Goal: Information Seeking & Learning: Check status

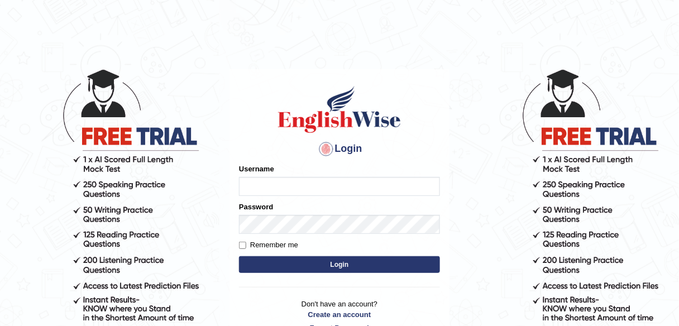
type input "alexa_"
click at [368, 265] on button "Login" at bounding box center [339, 264] width 201 height 17
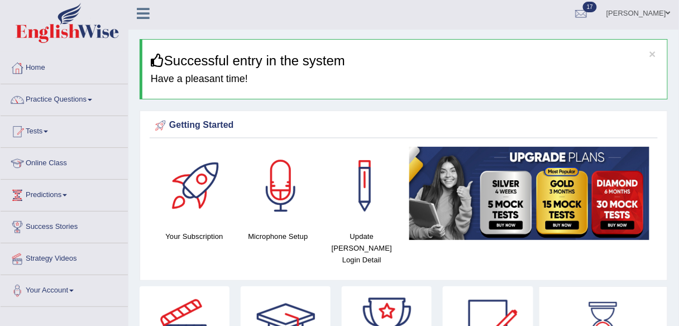
scroll to position [1, 0]
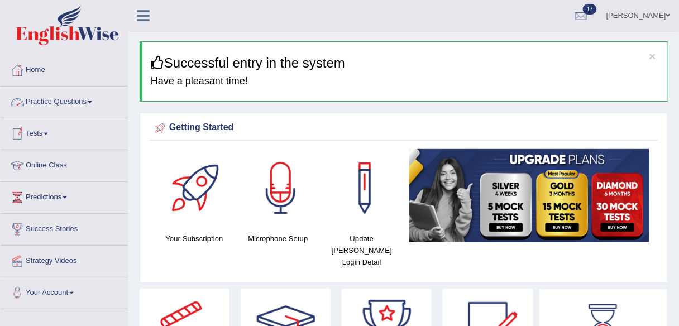
click at [68, 98] on link "Practice Questions" at bounding box center [64, 101] width 127 height 28
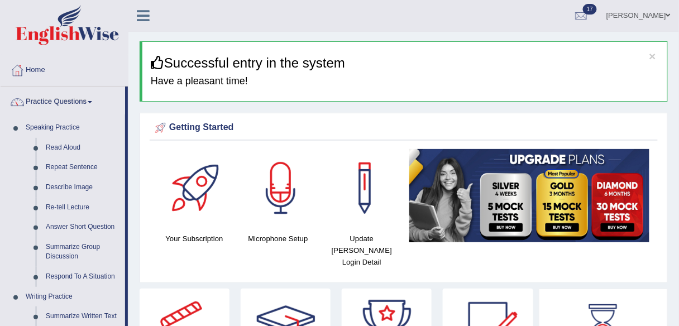
click at [68, 98] on link "Practice Questions" at bounding box center [63, 101] width 125 height 28
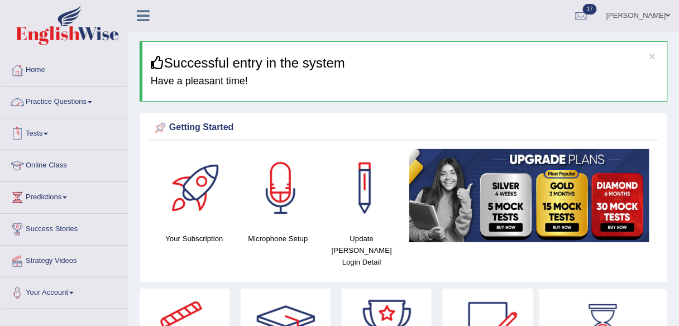
click at [59, 101] on link "Practice Questions" at bounding box center [64, 101] width 127 height 28
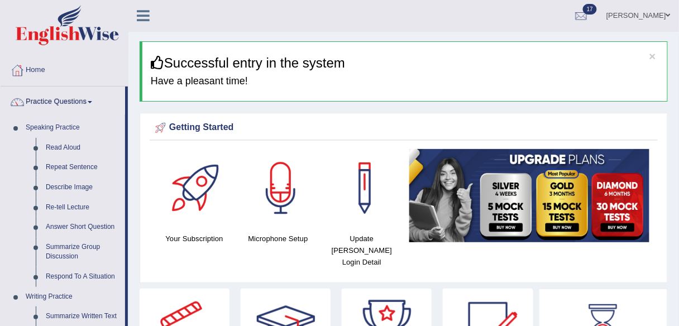
click at [59, 101] on link "Practice Questions" at bounding box center [63, 101] width 125 height 28
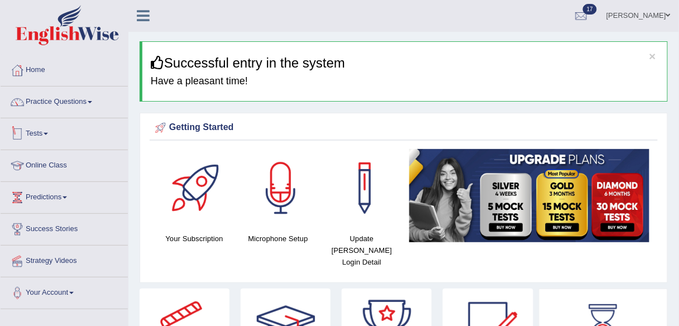
click at [48, 127] on link "Tests" at bounding box center [64, 132] width 127 height 28
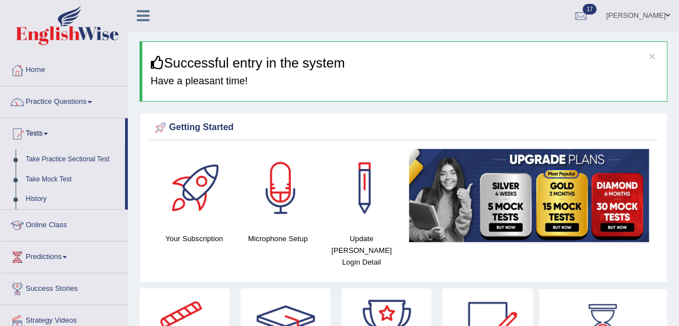
click at [54, 160] on link "Take Practice Sectional Test" at bounding box center [73, 160] width 104 height 20
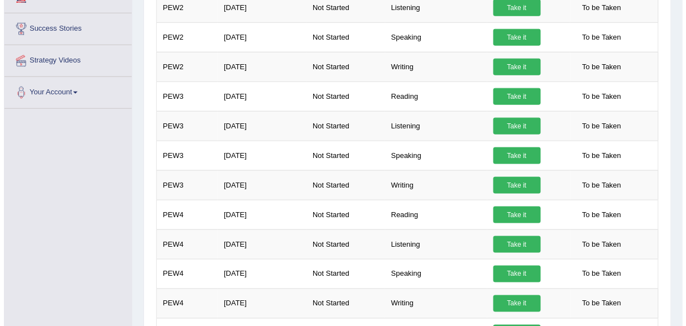
scroll to position [262, 0]
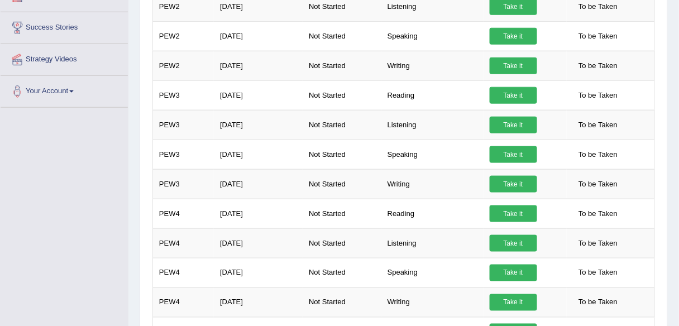
click at [506, 95] on link "Take it" at bounding box center [513, 95] width 47 height 17
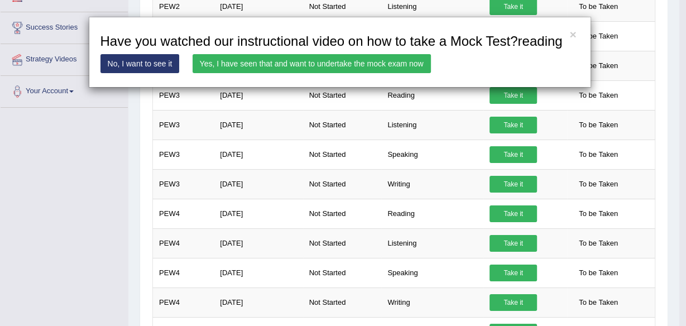
click at [84, 164] on div "× Have you watched our instructional video on how to take a Mock Test?reading N…" at bounding box center [343, 163] width 686 height 326
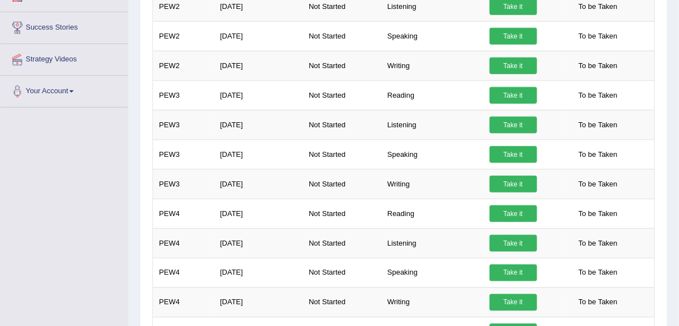
click at [525, 94] on link "Take it" at bounding box center [513, 95] width 47 height 17
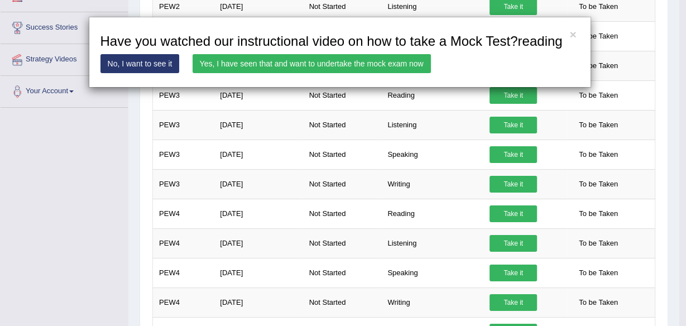
click at [293, 65] on link "Yes, I have seen that and want to undertake the mock exam now" at bounding box center [312, 63] width 238 height 19
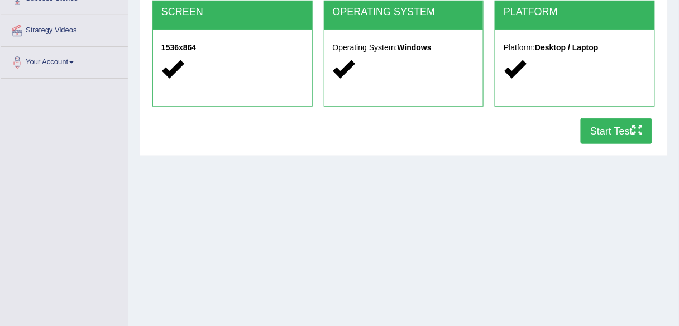
scroll to position [260, 0]
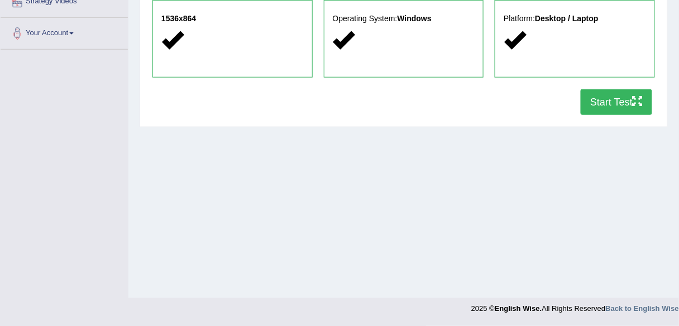
click at [605, 110] on button "Start Test" at bounding box center [616, 102] width 71 height 26
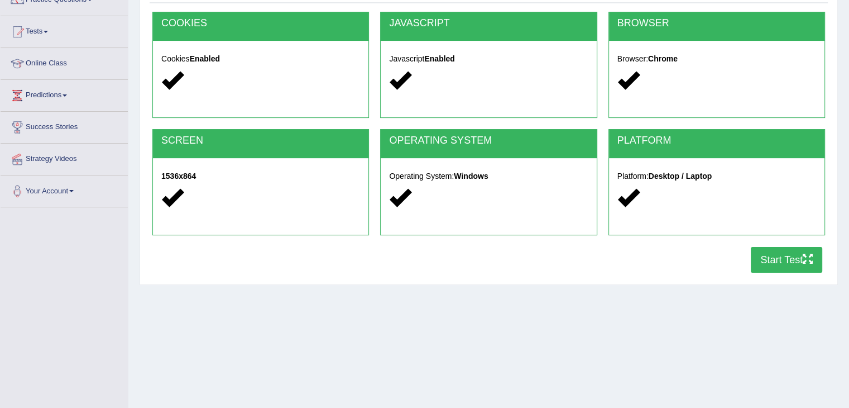
scroll to position [0, 0]
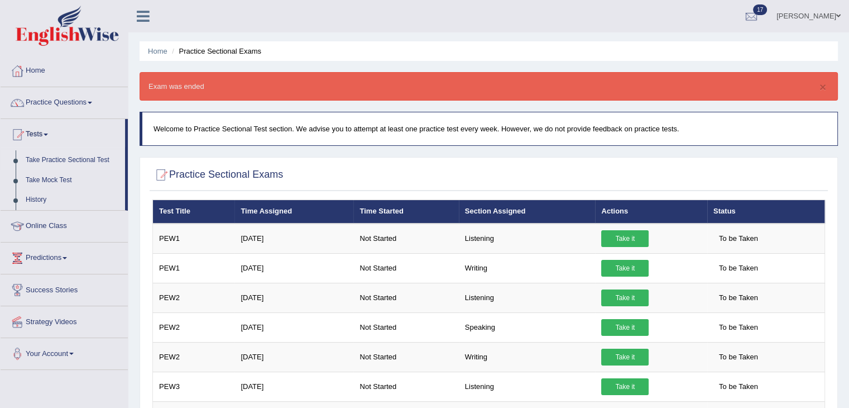
drag, startPoint x: 0, startPoint y: 0, endPoint x: 634, endPoint y: 184, distance: 659.9
click at [634, 184] on div at bounding box center [488, 175] width 673 height 23
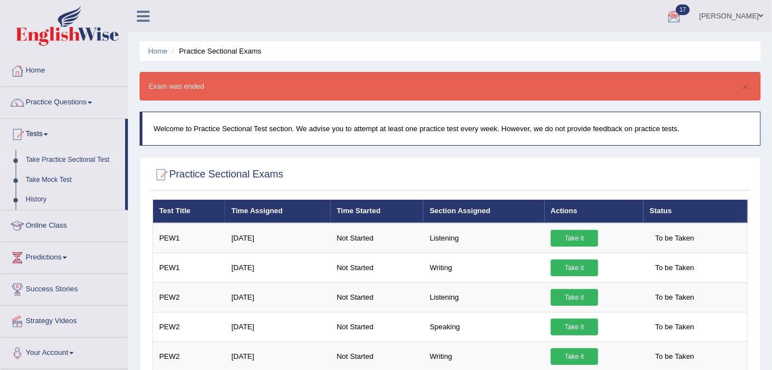
drag, startPoint x: 847, startPoint y: 0, endPoint x: 421, endPoint y: 156, distance: 453.4
click at [78, 95] on link "Practice Questions" at bounding box center [64, 101] width 127 height 28
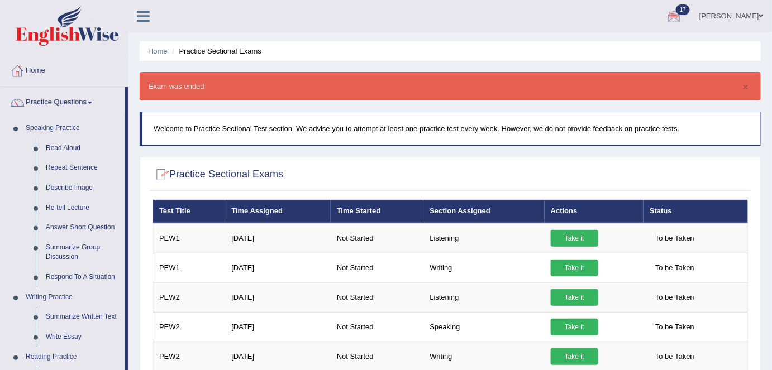
scroll to position [152, 0]
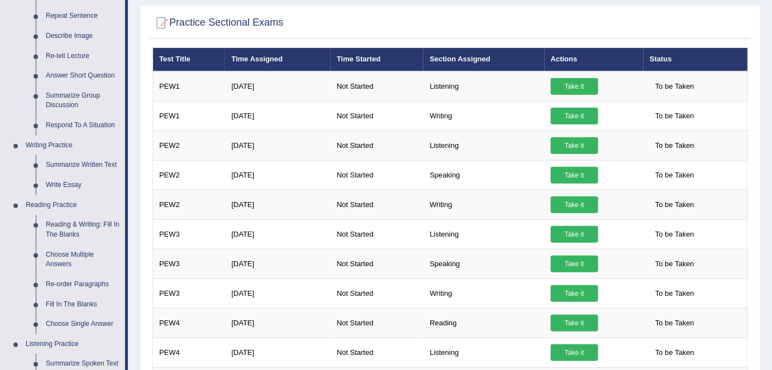
click at [67, 299] on link "Fill In The Blanks" at bounding box center [83, 305] width 84 height 20
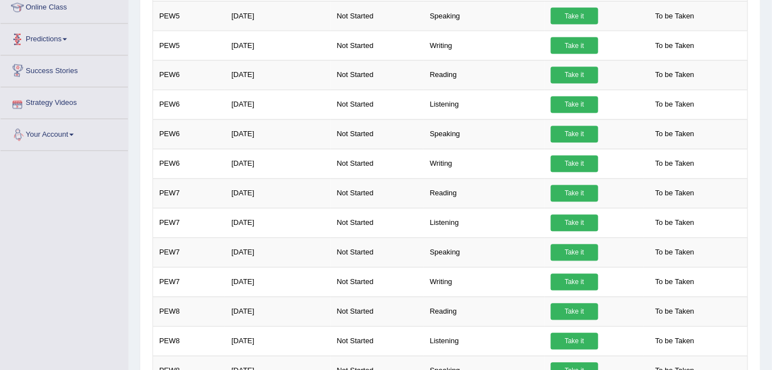
scroll to position [711, 0]
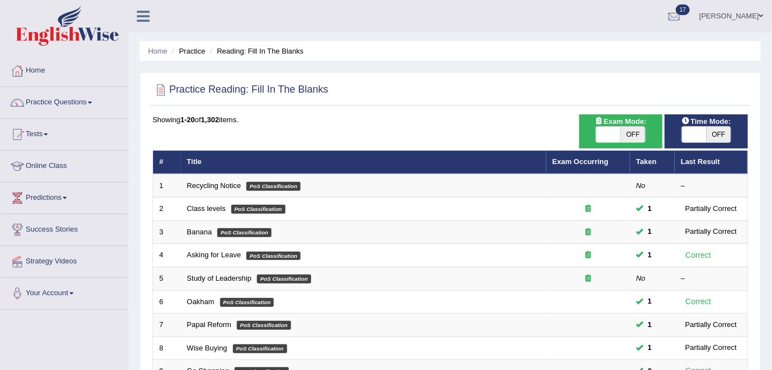
click at [623, 131] on span "OFF" at bounding box center [632, 135] width 25 height 16
checkbox input "true"
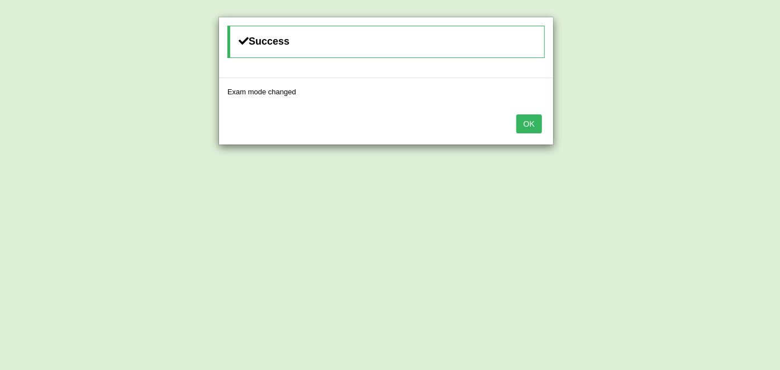
click at [533, 123] on button "OK" at bounding box center [529, 123] width 26 height 19
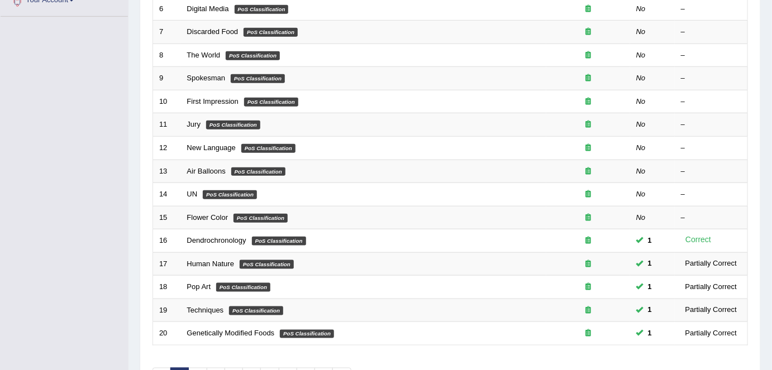
scroll to position [364, 0]
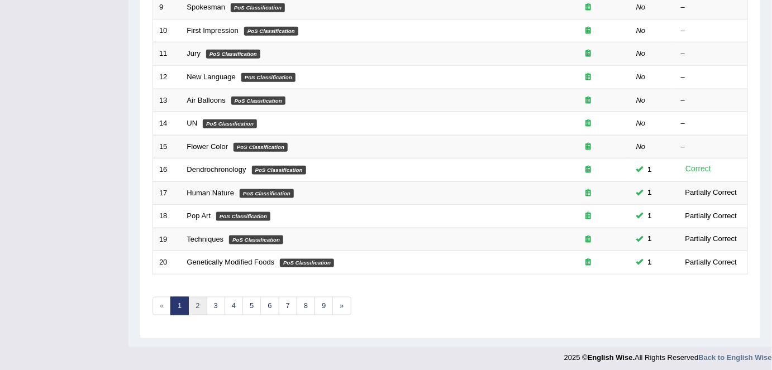
click at [204, 305] on link "2" at bounding box center [197, 306] width 18 height 18
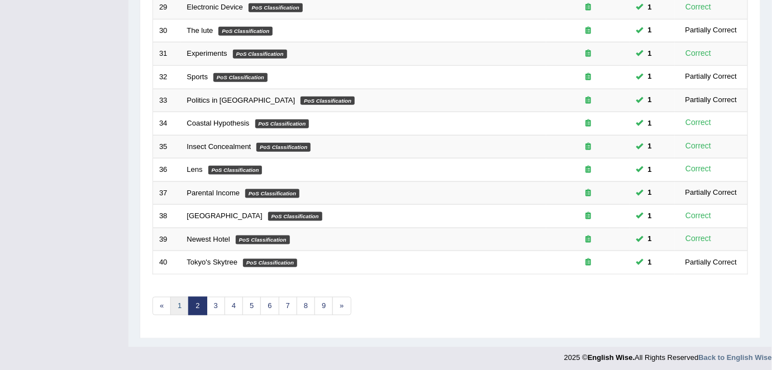
click at [180, 306] on link "1" at bounding box center [179, 306] width 18 height 18
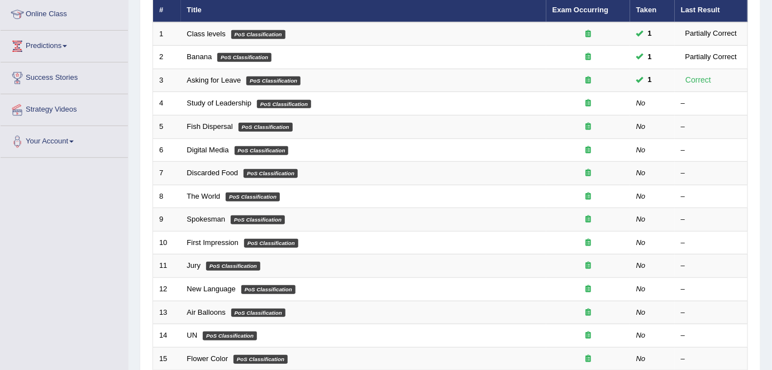
click at [219, 99] on link "Study of Leadership" at bounding box center [219, 103] width 65 height 8
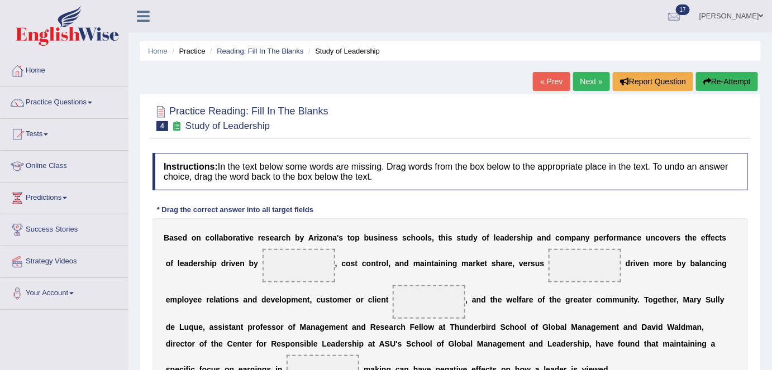
scroll to position [152, 0]
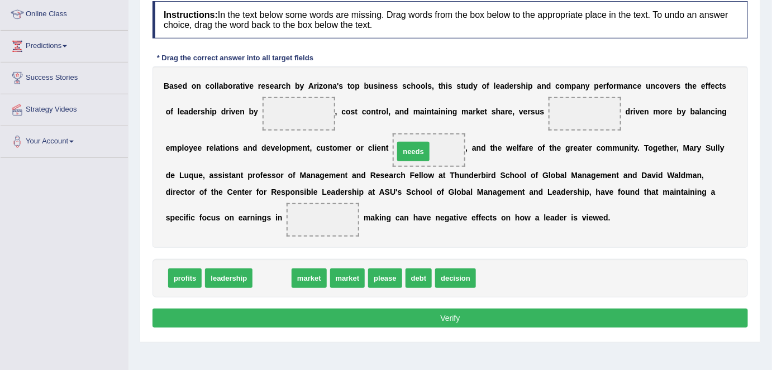
drag, startPoint x: 275, startPoint y: 279, endPoint x: 417, endPoint y: 152, distance: 189.8
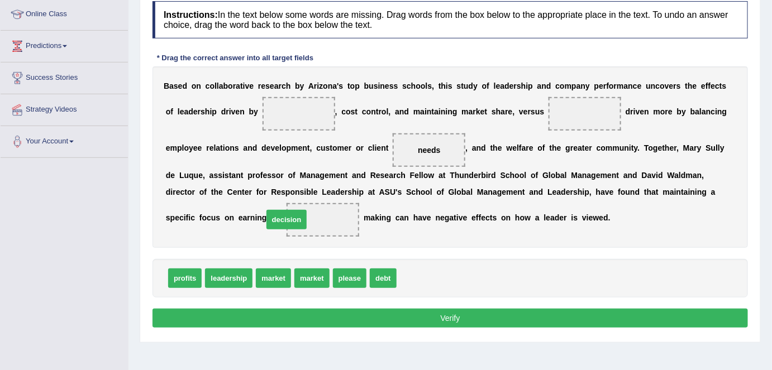
drag, startPoint x: 415, startPoint y: 280, endPoint x: 280, endPoint y: 221, distance: 147.8
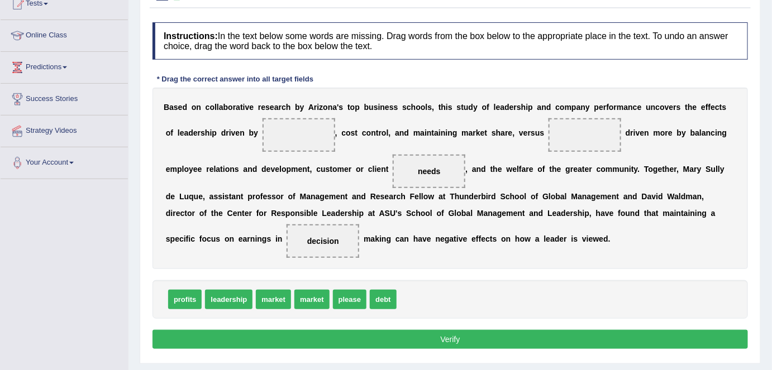
scroll to position [130, 0]
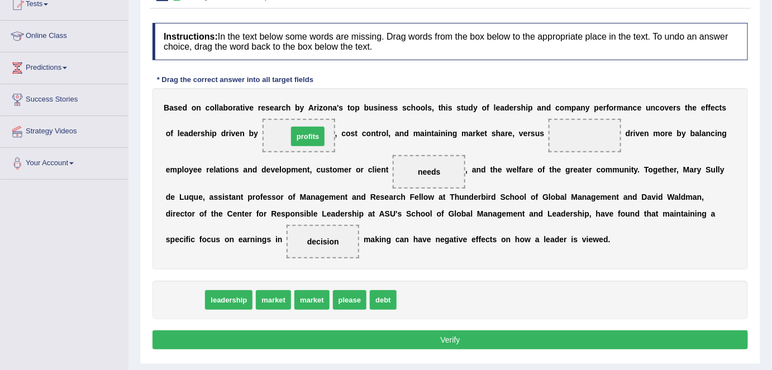
drag, startPoint x: 189, startPoint y: 299, endPoint x: 312, endPoint y: 135, distance: 204.6
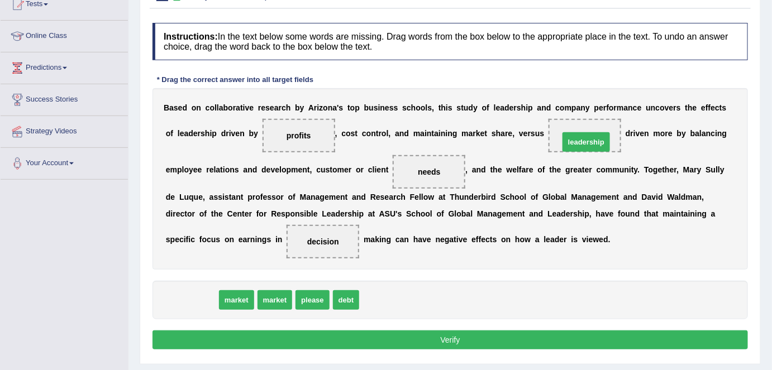
drag, startPoint x: 202, startPoint y: 294, endPoint x: 596, endPoint y: 135, distance: 425.4
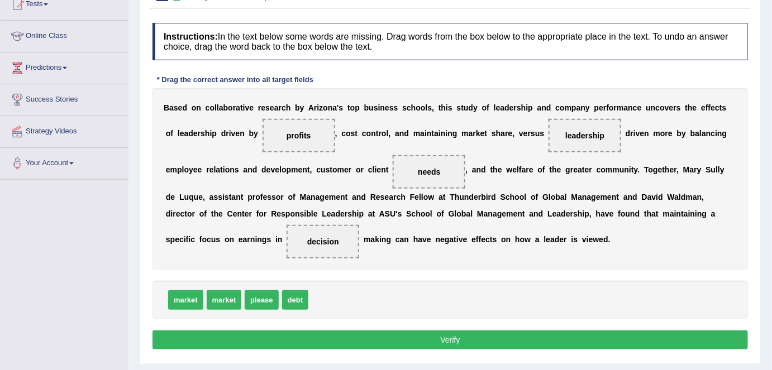
click at [524, 332] on button "Verify" at bounding box center [449, 340] width 595 height 19
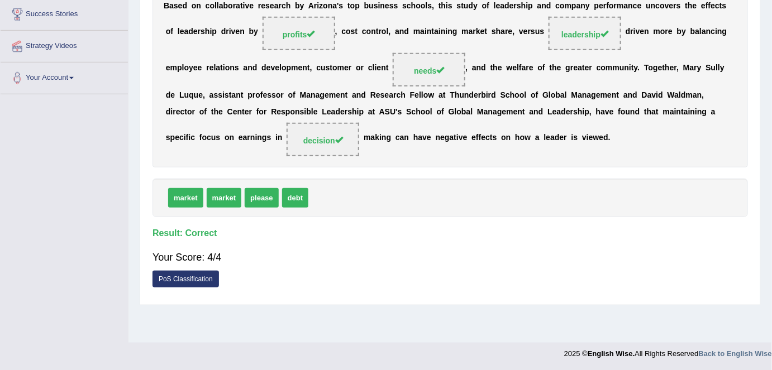
scroll to position [0, 0]
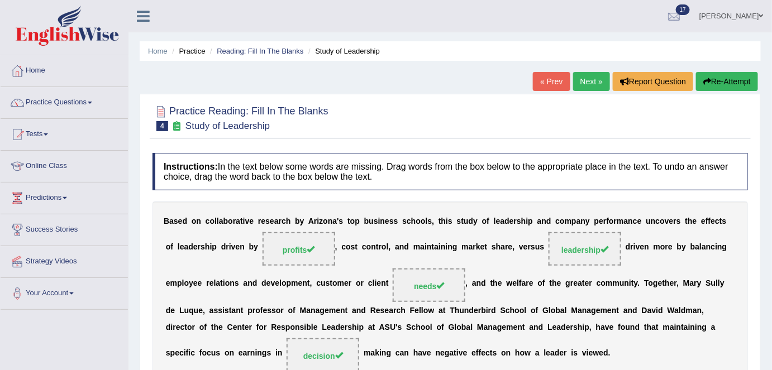
click at [585, 82] on link "Next »" at bounding box center [591, 81] width 37 height 19
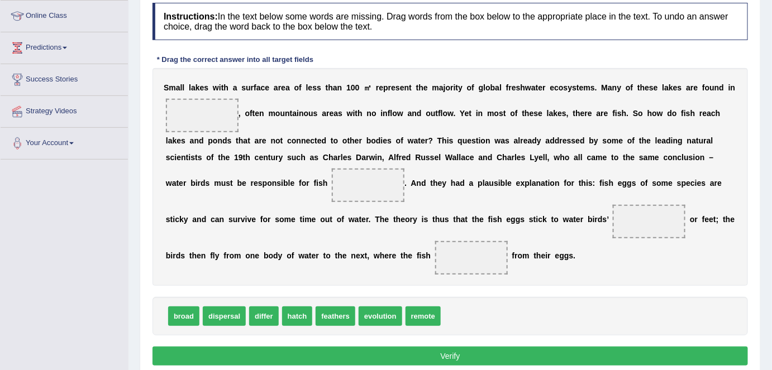
scroll to position [154, 0]
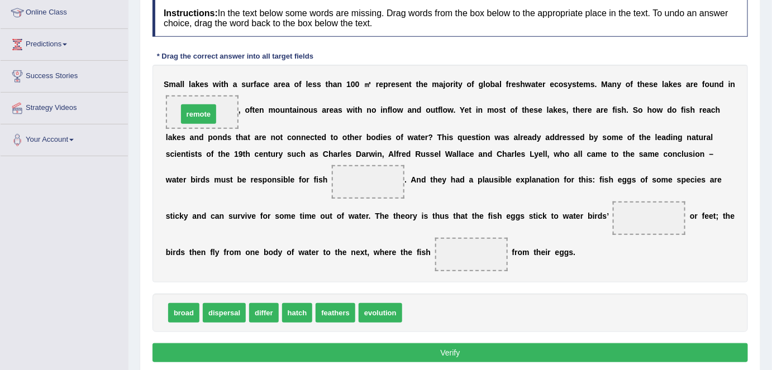
drag, startPoint x: 412, startPoint y: 314, endPoint x: 187, endPoint y: 117, distance: 299.1
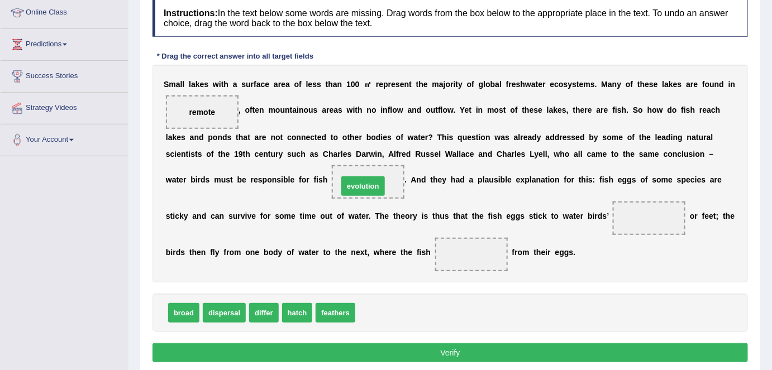
drag, startPoint x: 379, startPoint y: 312, endPoint x: 362, endPoint y: 180, distance: 132.3
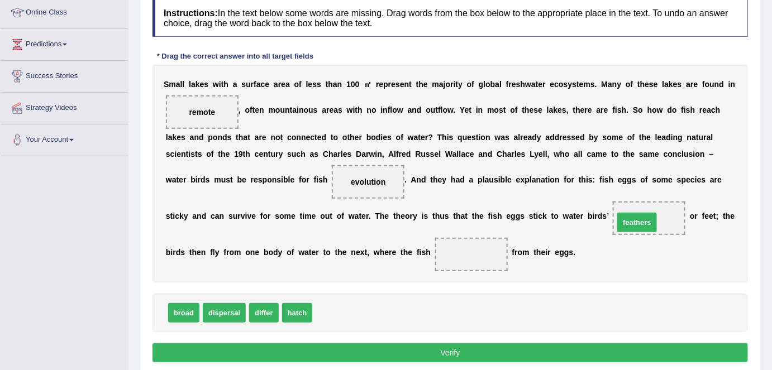
drag, startPoint x: 323, startPoint y: 317, endPoint x: 624, endPoint y: 227, distance: 314.8
drag, startPoint x: 293, startPoint y: 314, endPoint x: 321, endPoint y: 311, distance: 28.1
drag, startPoint x: 267, startPoint y: 310, endPoint x: 475, endPoint y: 254, distance: 216.0
click at [460, 355] on button "Verify" at bounding box center [449, 352] width 595 height 19
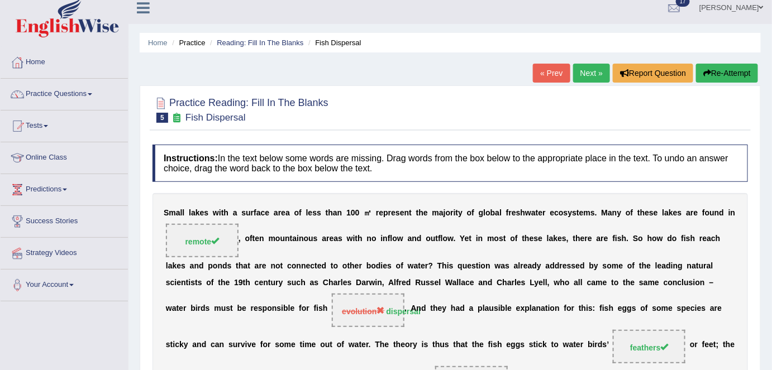
scroll to position [1, 0]
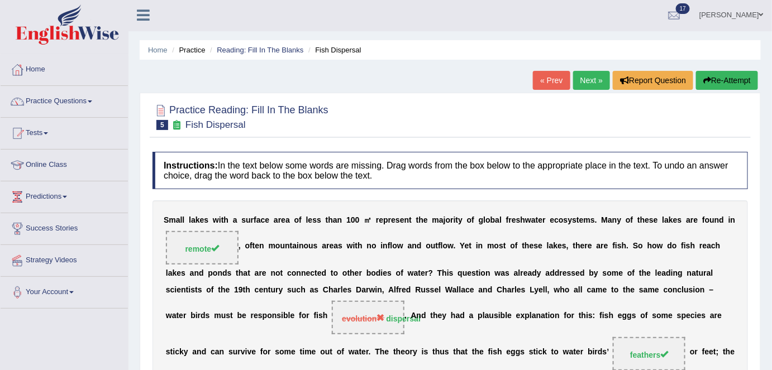
click at [595, 74] on link "Next »" at bounding box center [591, 80] width 37 height 19
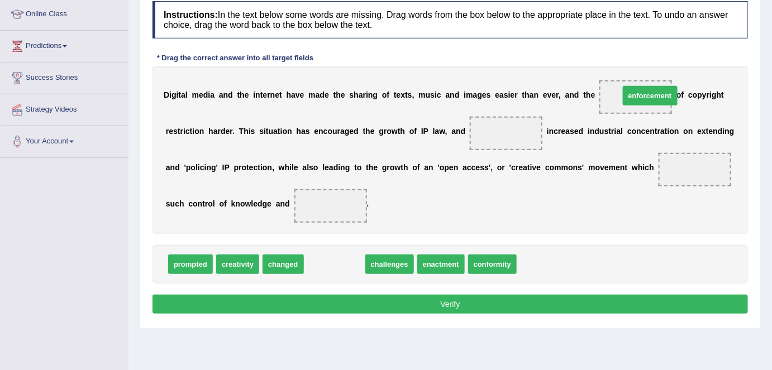
drag, startPoint x: 324, startPoint y: 265, endPoint x: 640, endPoint y: 97, distance: 357.5
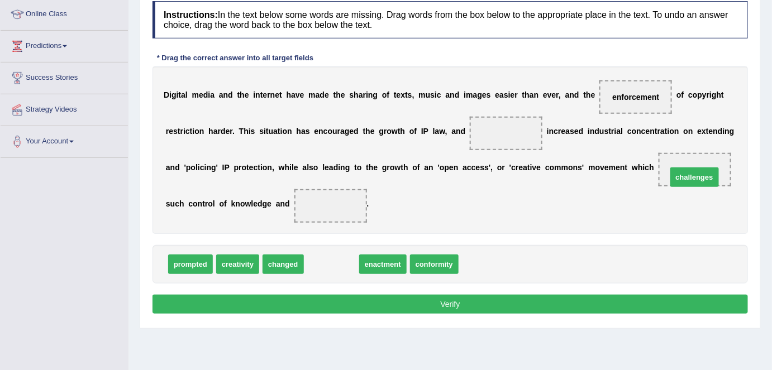
drag, startPoint x: 337, startPoint y: 256, endPoint x: 700, endPoint y: 170, distance: 373.2
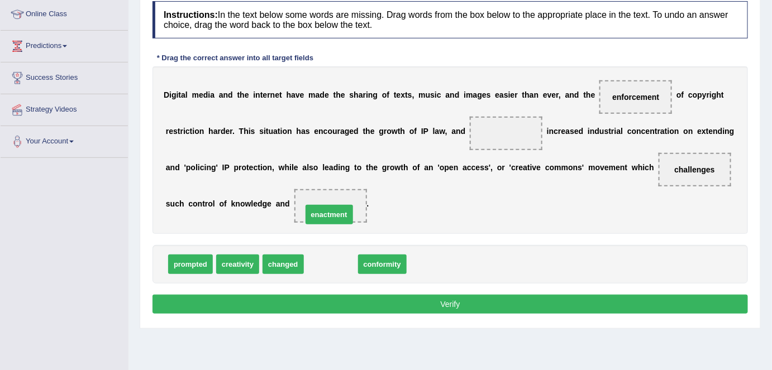
drag, startPoint x: 324, startPoint y: 261, endPoint x: 323, endPoint y: 211, distance: 49.7
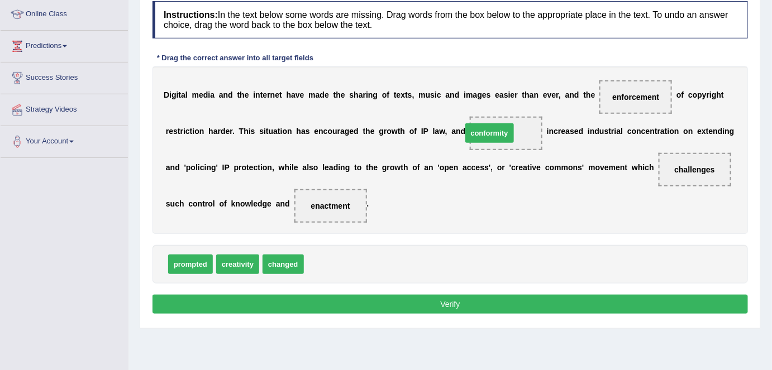
drag, startPoint x: 341, startPoint y: 265, endPoint x: 505, endPoint y: 132, distance: 211.2
click at [471, 295] on button "Verify" at bounding box center [449, 304] width 595 height 19
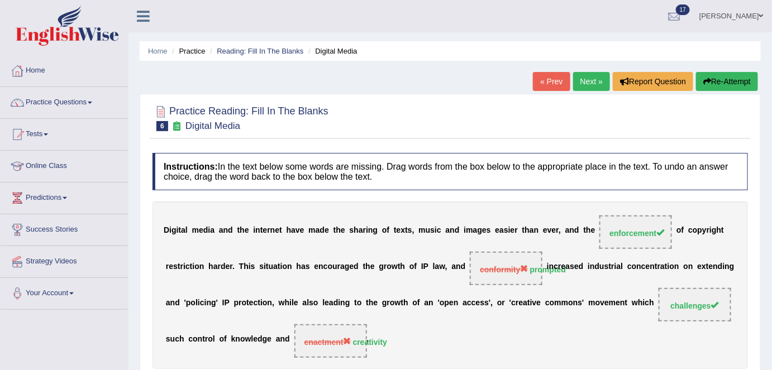
click at [598, 78] on link "Next »" at bounding box center [591, 81] width 37 height 19
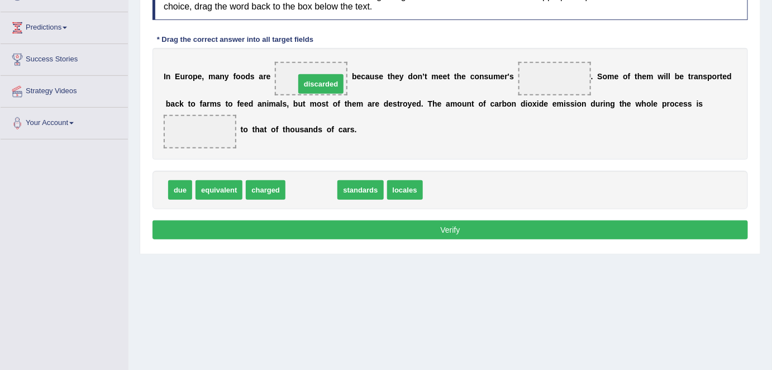
drag, startPoint x: 311, startPoint y: 159, endPoint x: 329, endPoint y: 79, distance: 81.3
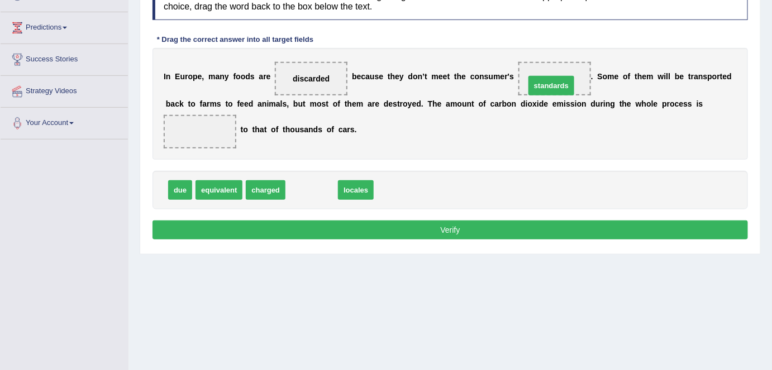
drag, startPoint x: 295, startPoint y: 193, endPoint x: 535, endPoint y: 88, distance: 261.3
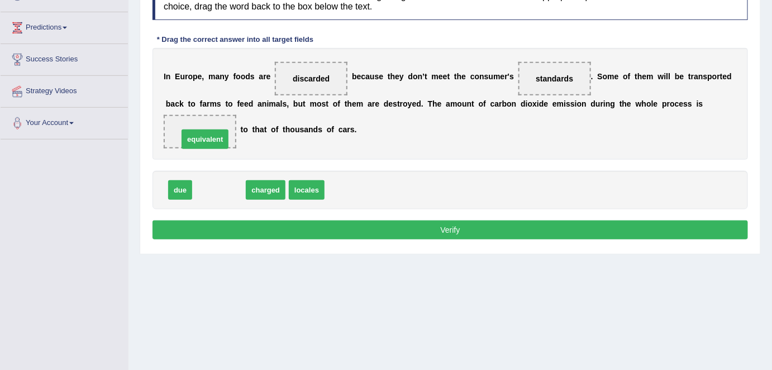
drag, startPoint x: 202, startPoint y: 183, endPoint x: 187, endPoint y: 131, distance: 54.1
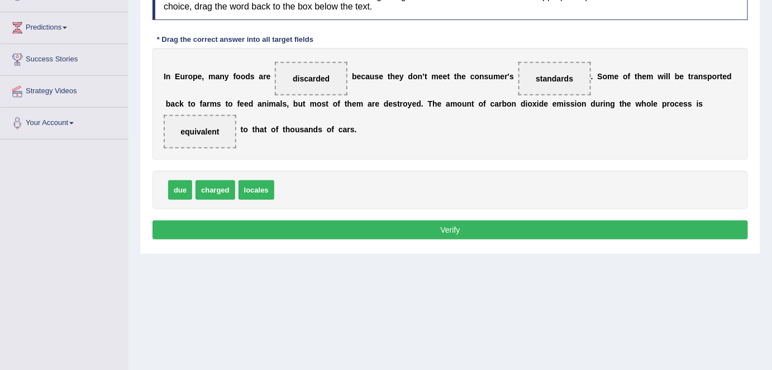
click at [351, 233] on button "Verify" at bounding box center [449, 230] width 595 height 19
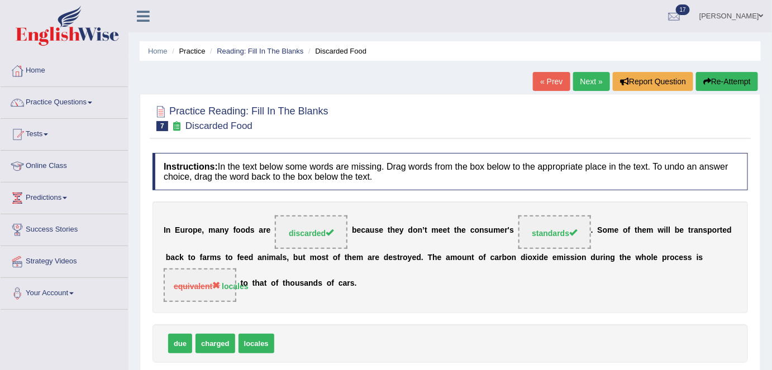
click at [576, 81] on link "Next »" at bounding box center [591, 81] width 37 height 19
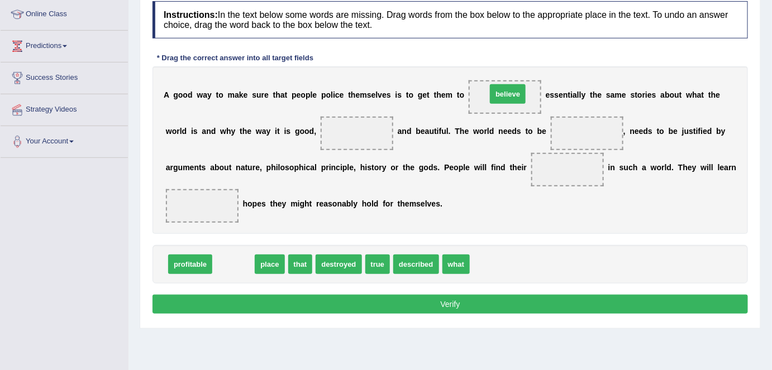
drag, startPoint x: 232, startPoint y: 264, endPoint x: 507, endPoint y: 93, distance: 322.8
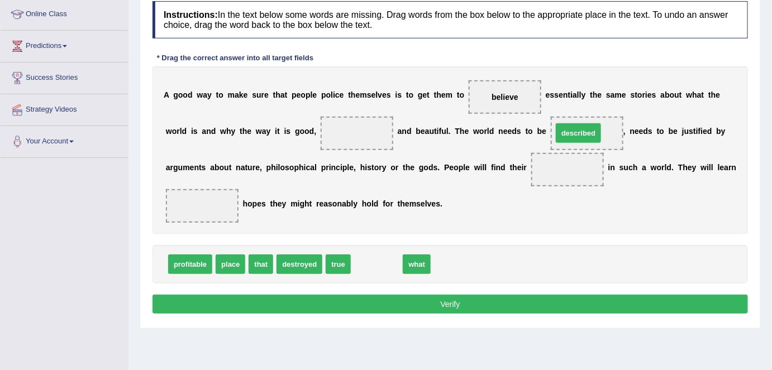
drag, startPoint x: 366, startPoint y: 262, endPoint x: 568, endPoint y: 131, distance: 240.6
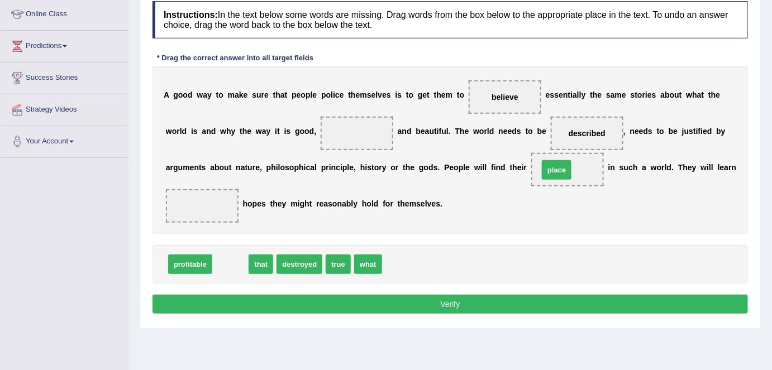
drag, startPoint x: 224, startPoint y: 266, endPoint x: 551, endPoint y: 171, distance: 339.5
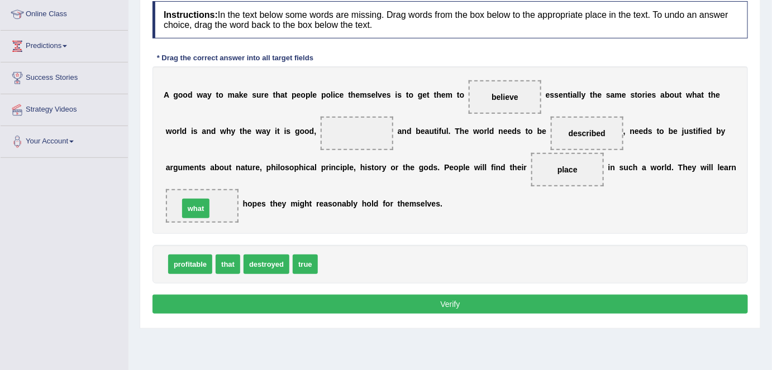
drag, startPoint x: 329, startPoint y: 260, endPoint x: 190, endPoint y: 204, distance: 149.8
drag, startPoint x: 305, startPoint y: 265, endPoint x: 338, endPoint y: 133, distance: 135.4
click at [382, 301] on button "Verify" at bounding box center [449, 304] width 595 height 19
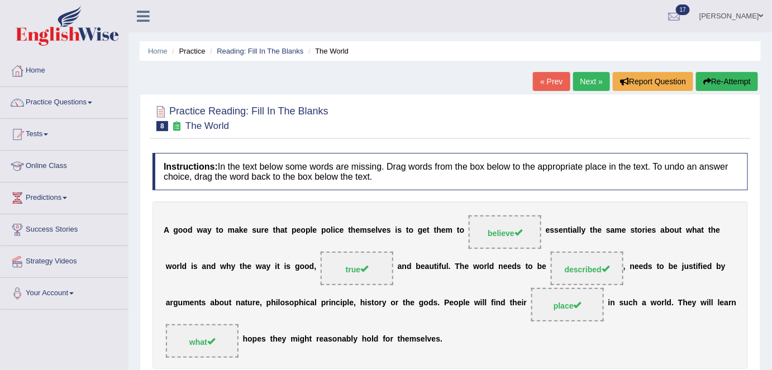
click at [575, 82] on link "Next »" at bounding box center [591, 81] width 37 height 19
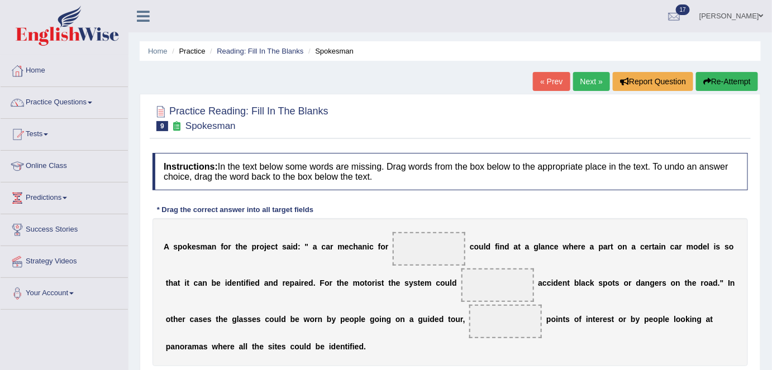
scroll to position [152, 0]
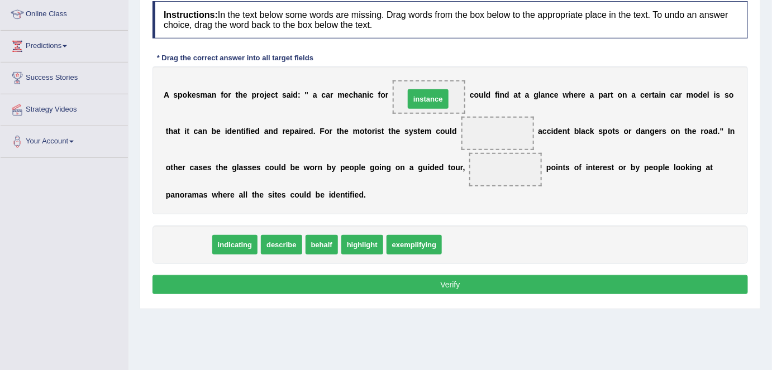
drag, startPoint x: 188, startPoint y: 243, endPoint x: 427, endPoint y: 97, distance: 280.7
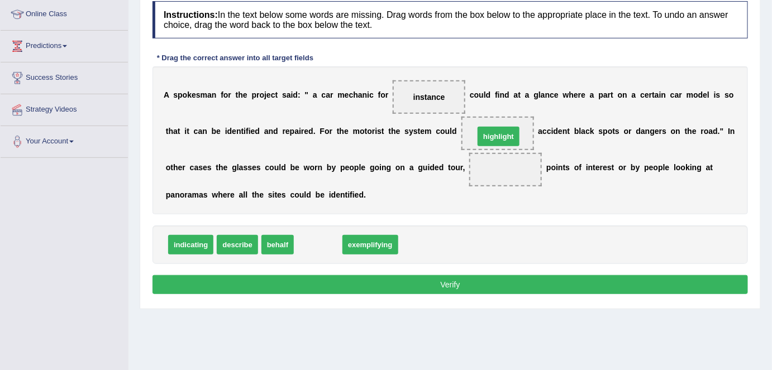
drag, startPoint x: 308, startPoint y: 242, endPoint x: 489, endPoint y: 134, distance: 210.4
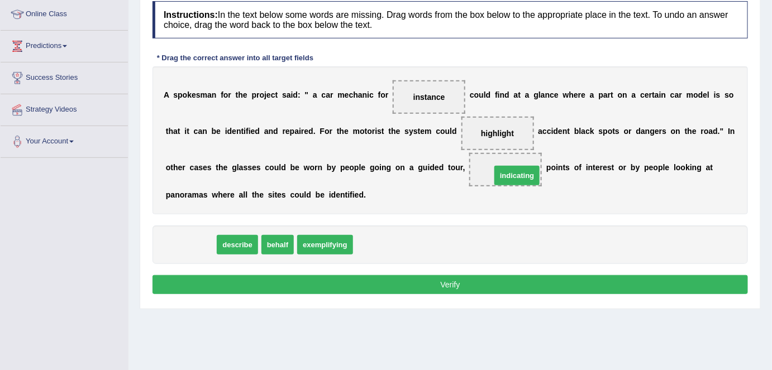
drag, startPoint x: 204, startPoint y: 241, endPoint x: 518, endPoint y: 167, distance: 322.4
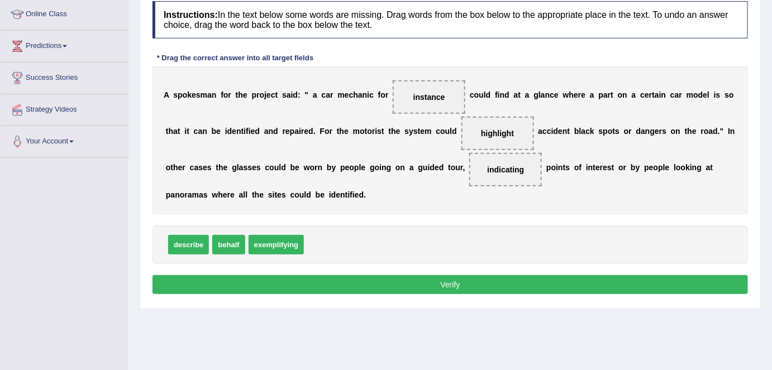
click at [474, 284] on button "Verify" at bounding box center [449, 284] width 595 height 19
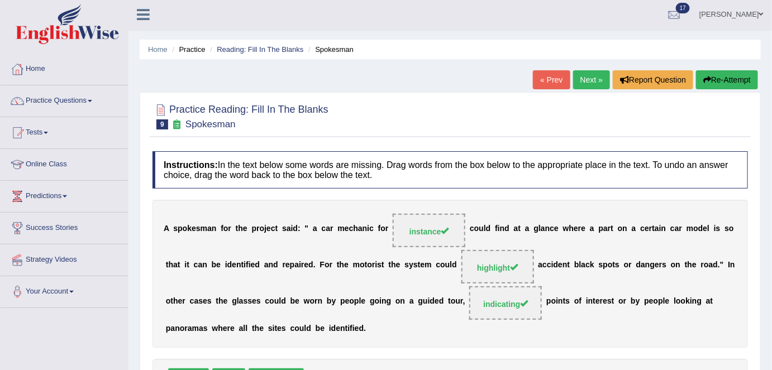
scroll to position [0, 0]
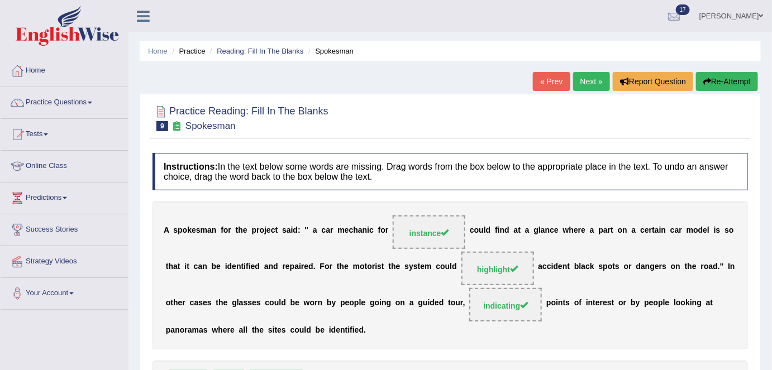
click at [583, 81] on link "Next »" at bounding box center [591, 81] width 37 height 19
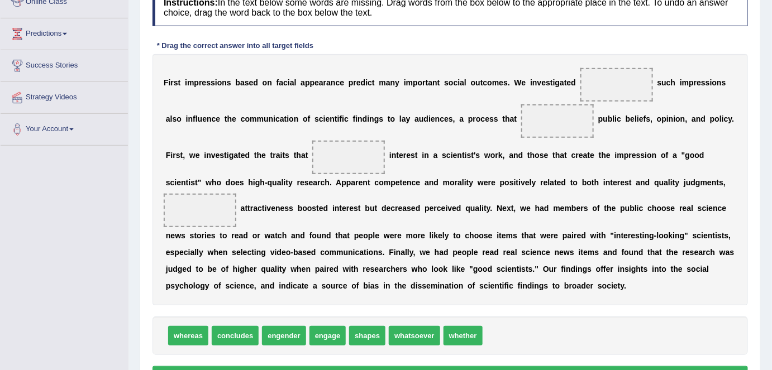
scroll to position [165, 0]
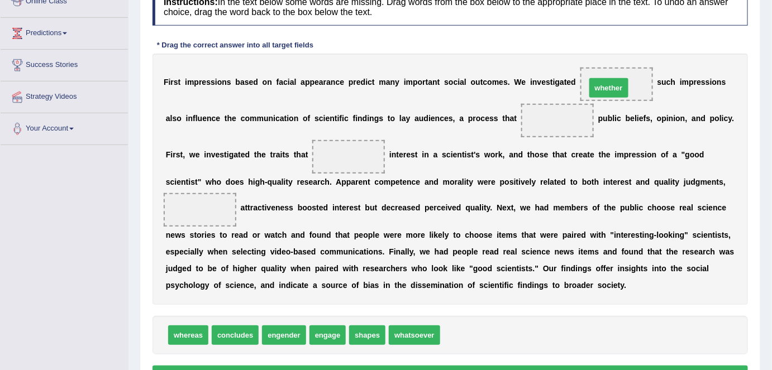
drag, startPoint x: 451, startPoint y: 335, endPoint x: 597, endPoint y: 87, distance: 287.6
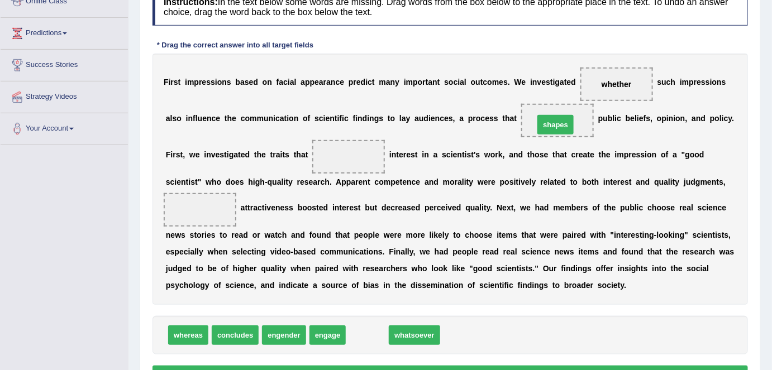
drag, startPoint x: 371, startPoint y: 327, endPoint x: 558, endPoint y: 117, distance: 282.0
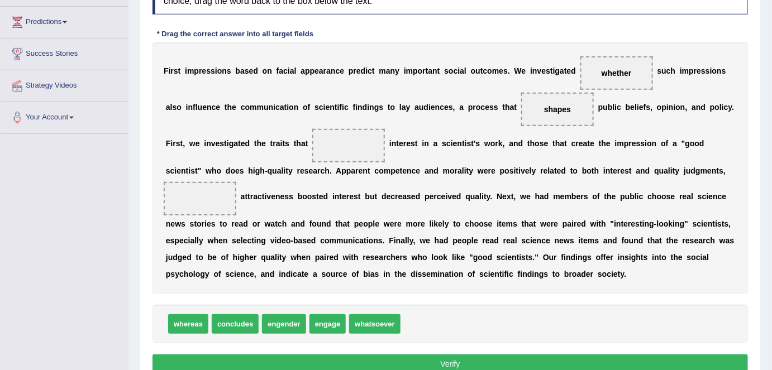
scroll to position [178, 0]
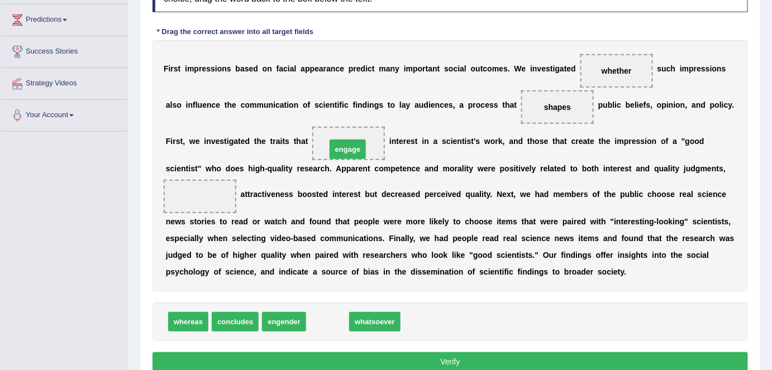
drag, startPoint x: 323, startPoint y: 320, endPoint x: 342, endPoint y: 147, distance: 173.7
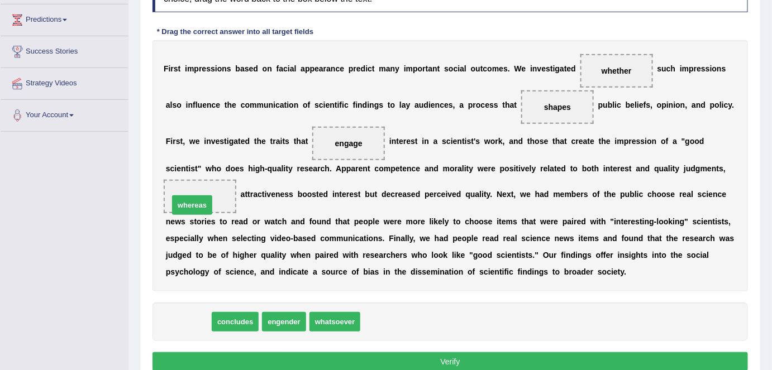
drag, startPoint x: 188, startPoint y: 319, endPoint x: 192, endPoint y: 203, distance: 116.2
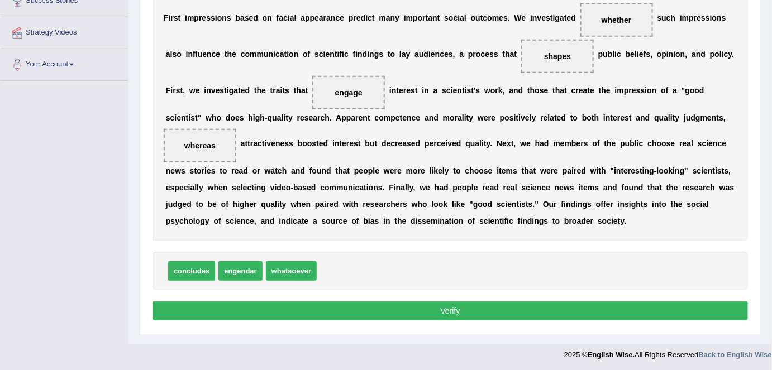
click at [231, 307] on button "Verify" at bounding box center [449, 311] width 595 height 19
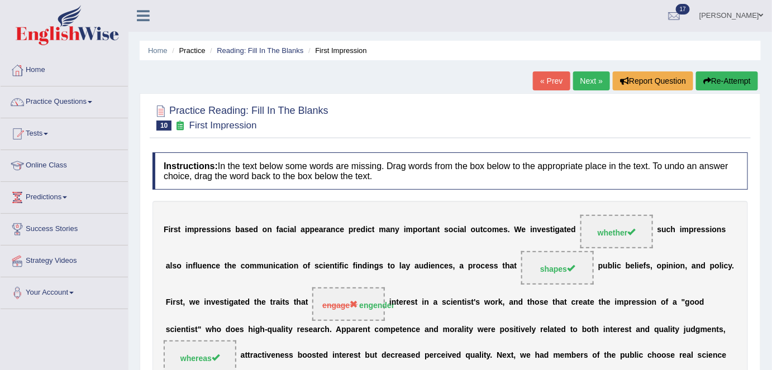
scroll to position [0, 0]
click at [579, 81] on link "Next »" at bounding box center [591, 81] width 37 height 19
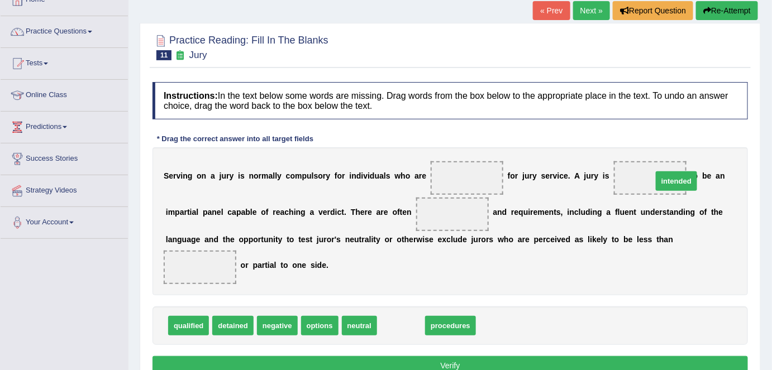
drag, startPoint x: 393, startPoint y: 323, endPoint x: 668, endPoint y: 179, distance: 311.0
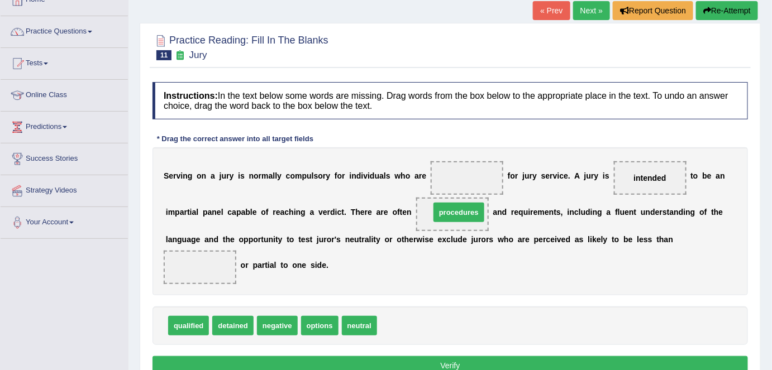
drag, startPoint x: 414, startPoint y: 320, endPoint x: 467, endPoint y: 207, distance: 125.2
drag, startPoint x: 364, startPoint y: 324, endPoint x: 200, endPoint y: 255, distance: 177.2
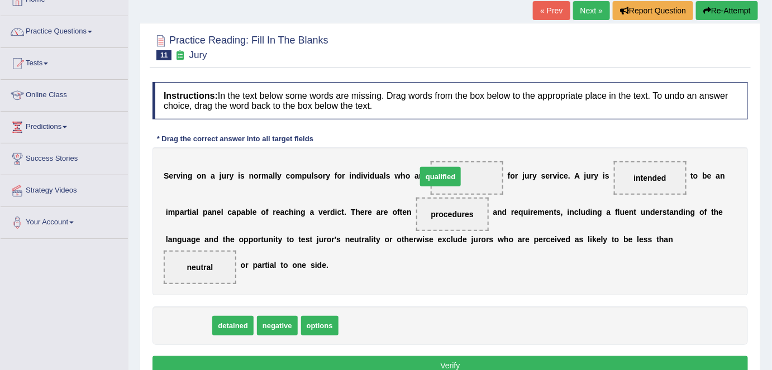
drag, startPoint x: 188, startPoint y: 321, endPoint x: 440, endPoint y: 171, distance: 292.7
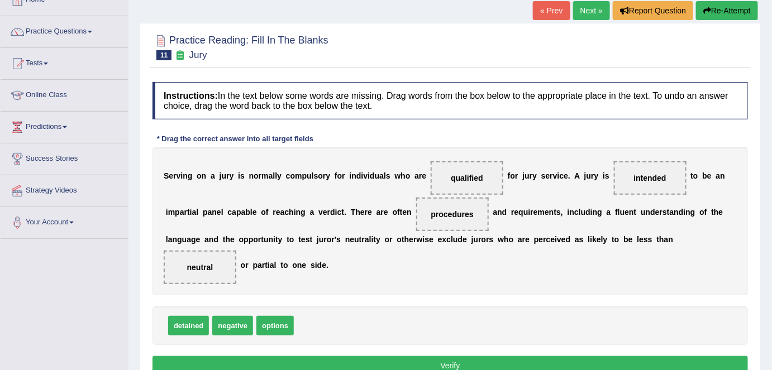
click at [442, 356] on button "Verify" at bounding box center [449, 365] width 595 height 19
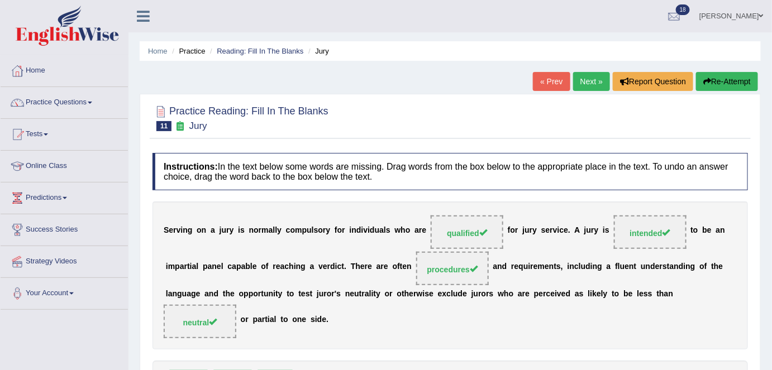
click at [622, 22] on ul "Alexandra Toggle navigation Username: alexa_ Access Type: Online Subscription: …" at bounding box center [547, 16] width 450 height 32
click at [42, 71] on link "Home" at bounding box center [64, 69] width 127 height 28
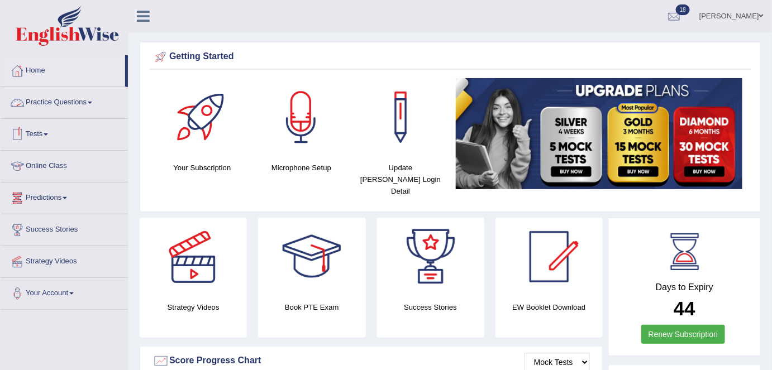
click at [50, 123] on link "Tests" at bounding box center [64, 133] width 127 height 28
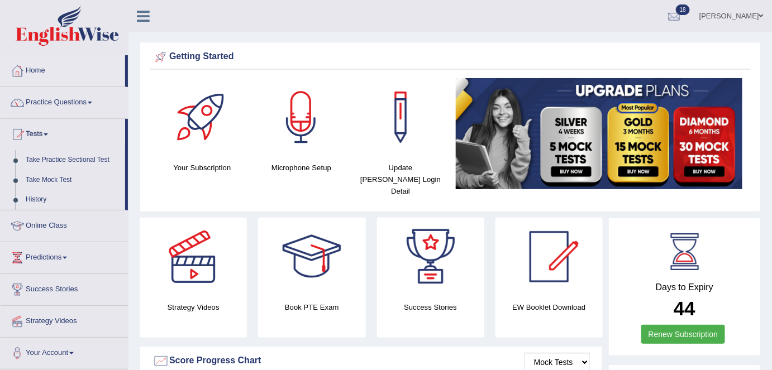
click at [28, 198] on link "History" at bounding box center [73, 200] width 104 height 20
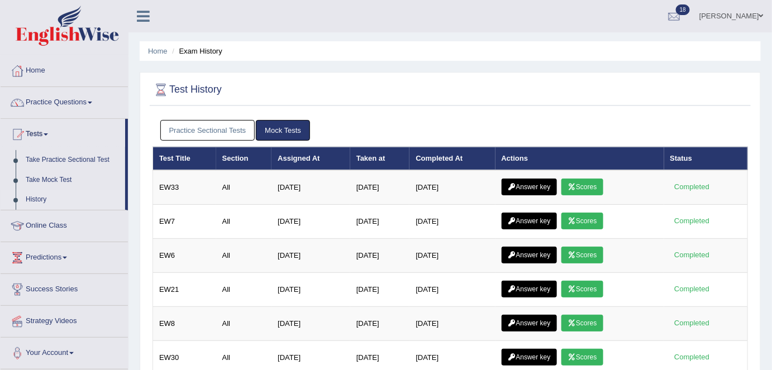
click at [209, 124] on link "Practice Sectional Tests" at bounding box center [207, 130] width 95 height 21
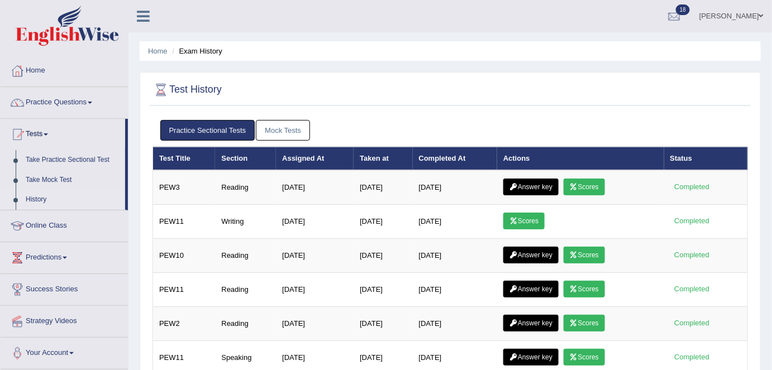
click at [518, 218] on icon at bounding box center [513, 221] width 8 height 7
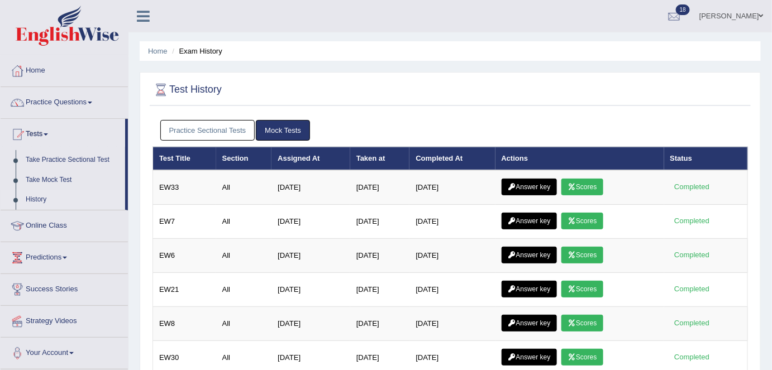
click at [594, 189] on link "Scores" at bounding box center [581, 187] width 41 height 17
click at [222, 125] on link "Practice Sectional Tests" at bounding box center [207, 130] width 95 height 21
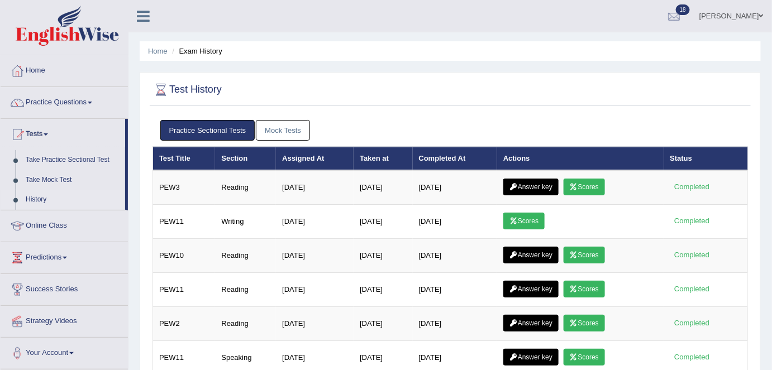
click at [578, 186] on icon at bounding box center [574, 187] width 8 height 7
click at [531, 187] on link "Answer key" at bounding box center [530, 187] width 55 height 17
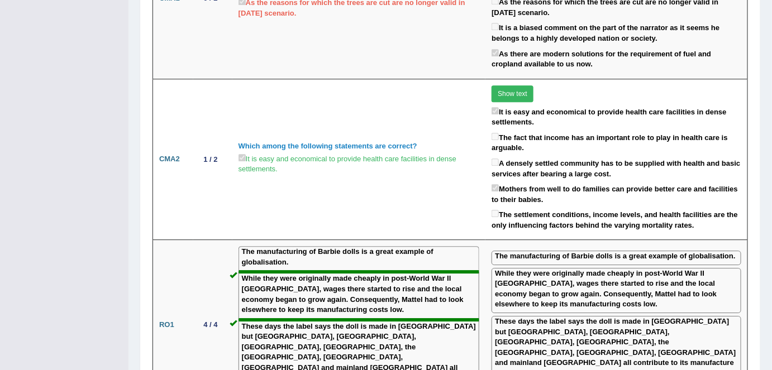
scroll to position [908, 0]
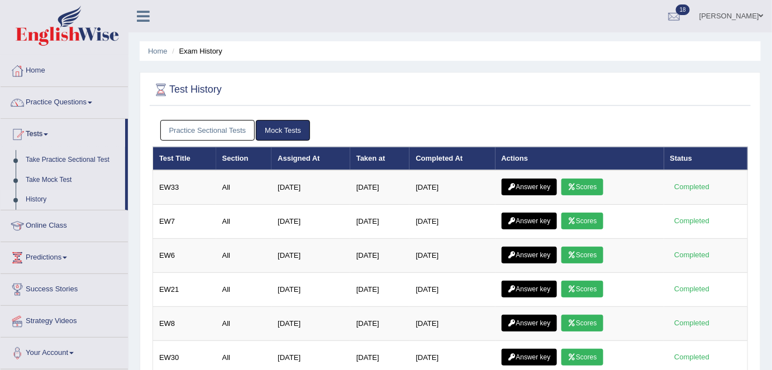
click at [235, 124] on link "Practice Sectional Tests" at bounding box center [207, 130] width 95 height 21
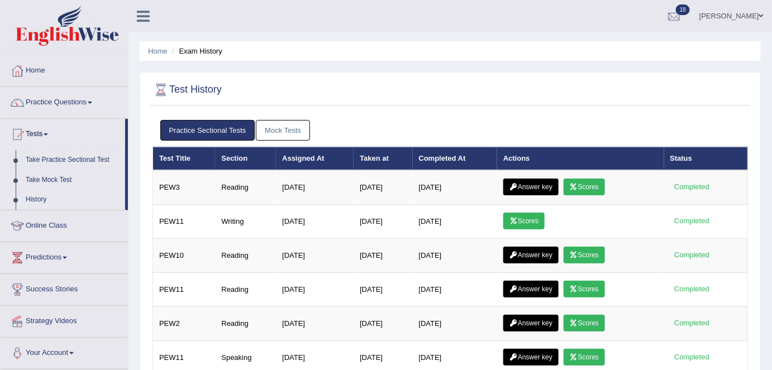
click at [541, 255] on link "Answer key" at bounding box center [530, 255] width 55 height 17
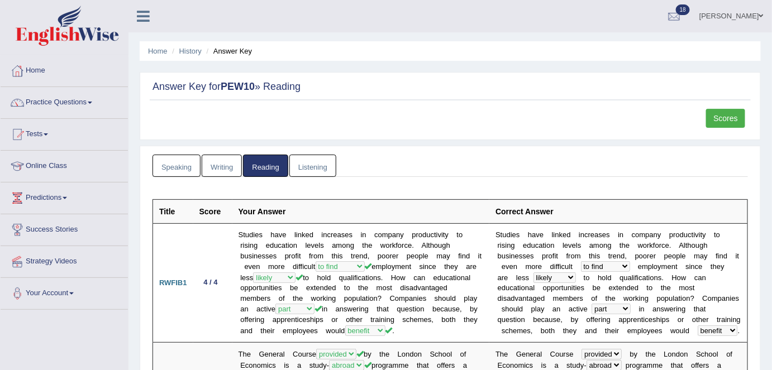
click at [724, 114] on link "Scores" at bounding box center [725, 118] width 39 height 19
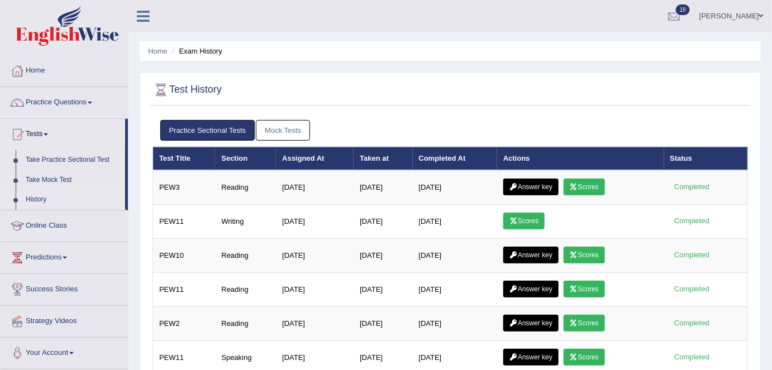
click at [578, 185] on icon at bounding box center [574, 187] width 8 height 7
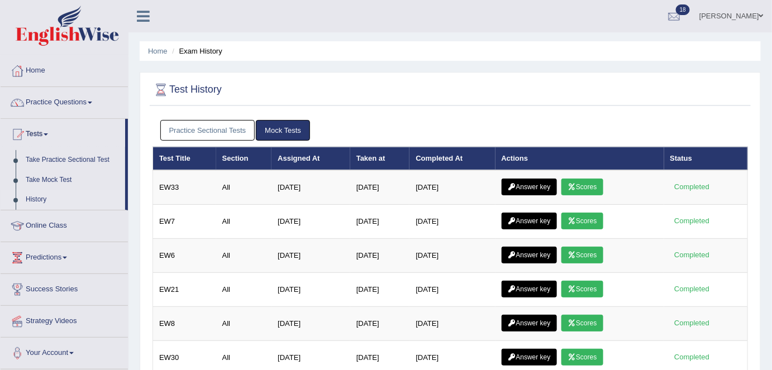
click at [180, 132] on link "Practice Sectional Tests" at bounding box center [207, 130] width 95 height 21
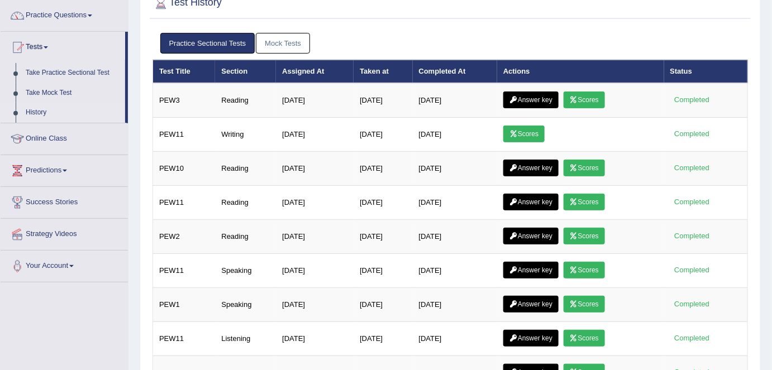
scroll to position [216, 0]
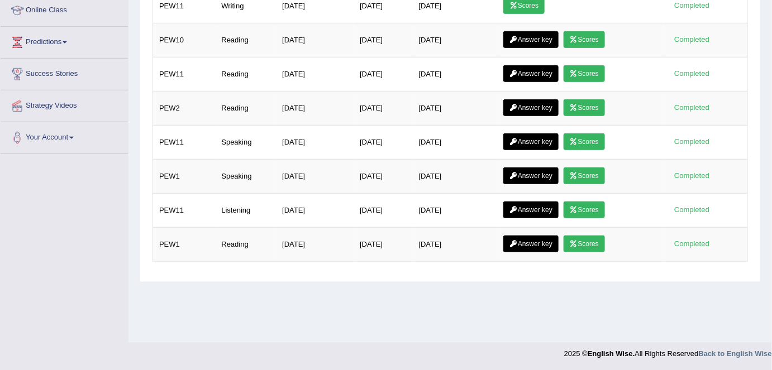
click at [595, 207] on link "Scores" at bounding box center [583, 210] width 41 height 17
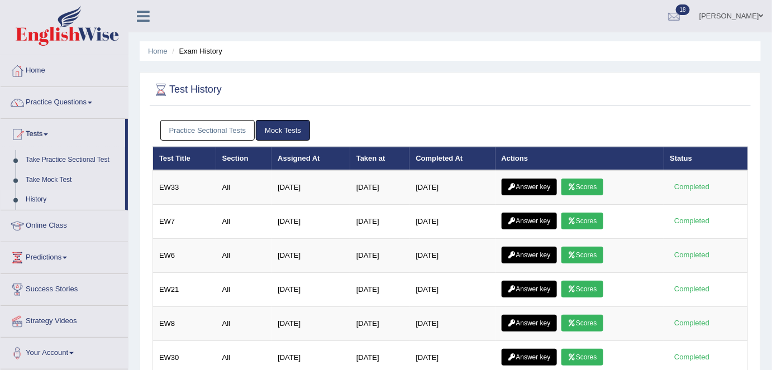
click at [188, 130] on link "Practice Sectional Tests" at bounding box center [207, 130] width 95 height 21
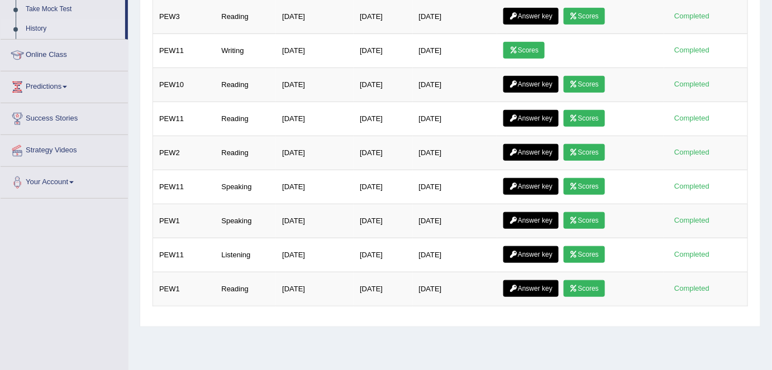
scroll to position [170, 0]
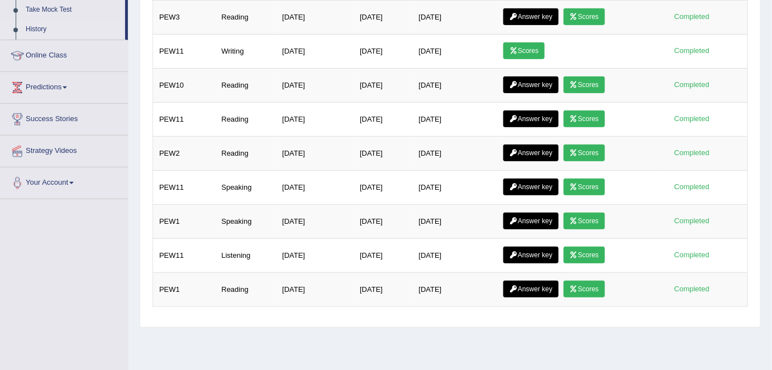
click at [534, 281] on link "Answer key" at bounding box center [530, 289] width 55 height 17
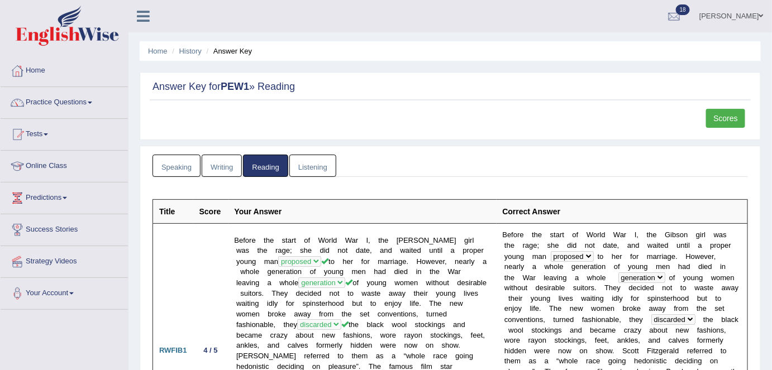
click at [720, 116] on link "Scores" at bounding box center [725, 118] width 39 height 19
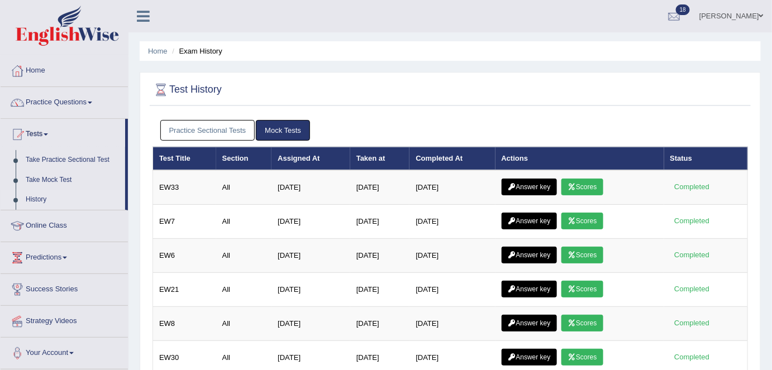
click at [211, 125] on link "Practice Sectional Tests" at bounding box center [207, 130] width 95 height 21
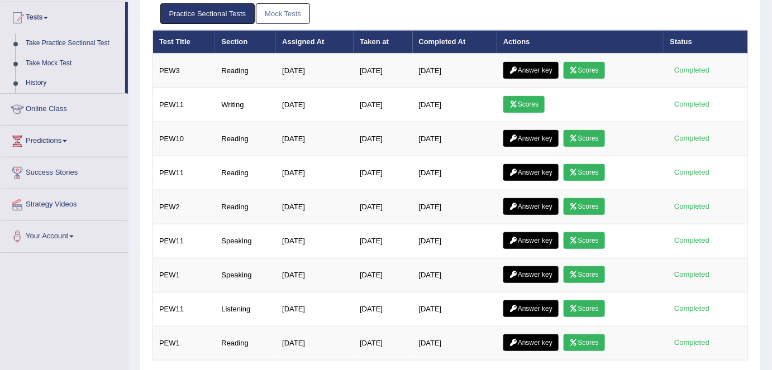
scroll to position [116, 0]
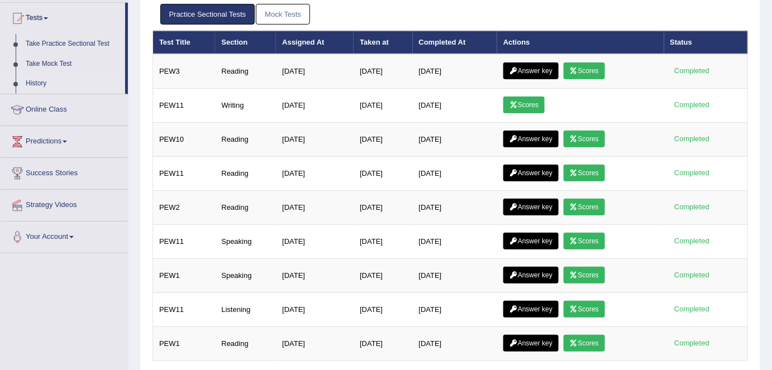
click at [584, 206] on link "Scores" at bounding box center [583, 207] width 41 height 17
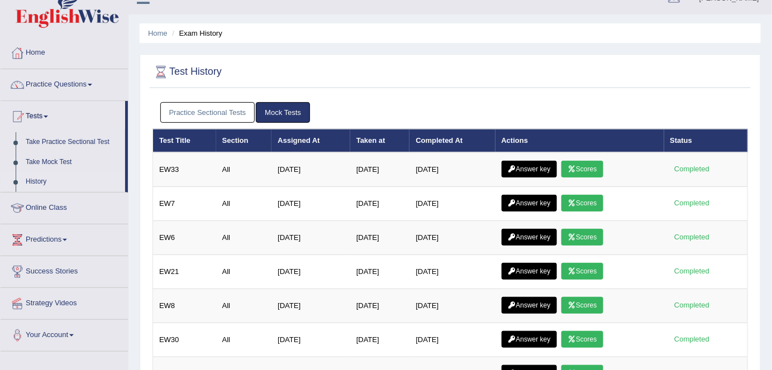
scroll to position [13, 0]
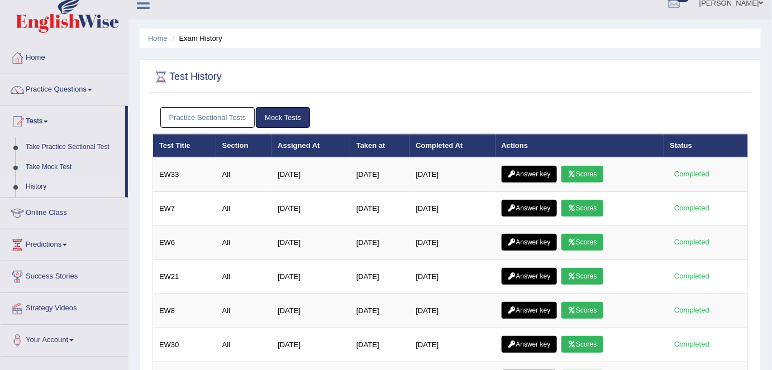
click at [193, 117] on link "Practice Sectional Tests" at bounding box center [207, 117] width 95 height 21
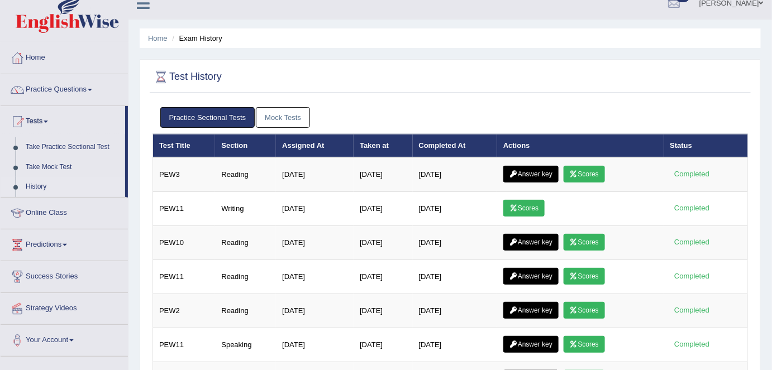
scroll to position [165, 0]
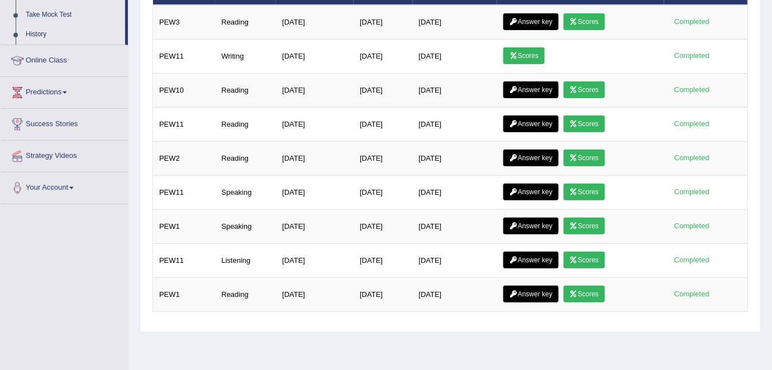
click at [590, 116] on link "Scores" at bounding box center [583, 124] width 41 height 17
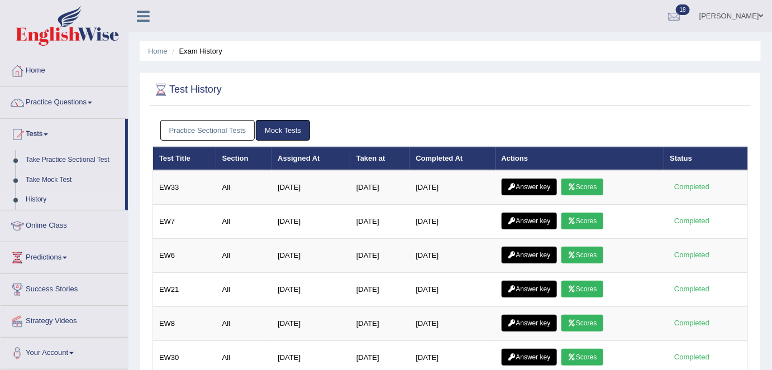
click at [214, 128] on link "Practice Sectional Tests" at bounding box center [207, 130] width 95 height 21
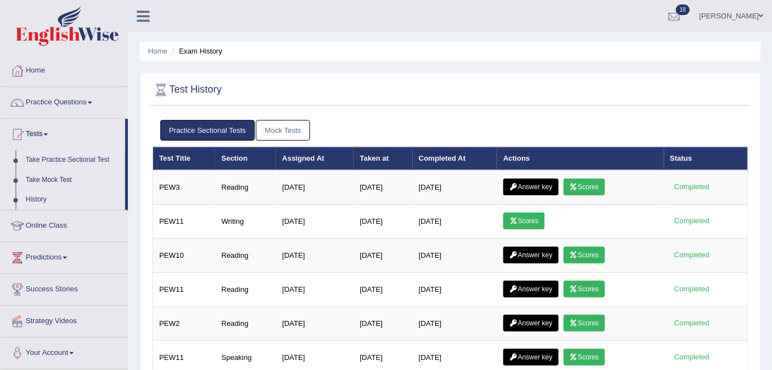
scroll to position [152, 0]
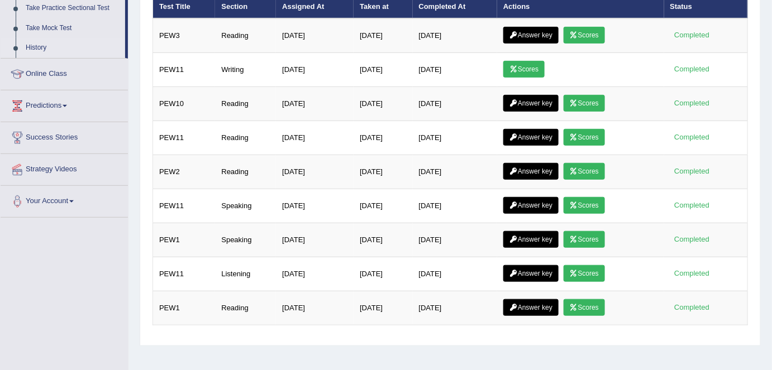
click at [605, 165] on link "Scores" at bounding box center [583, 171] width 41 height 17
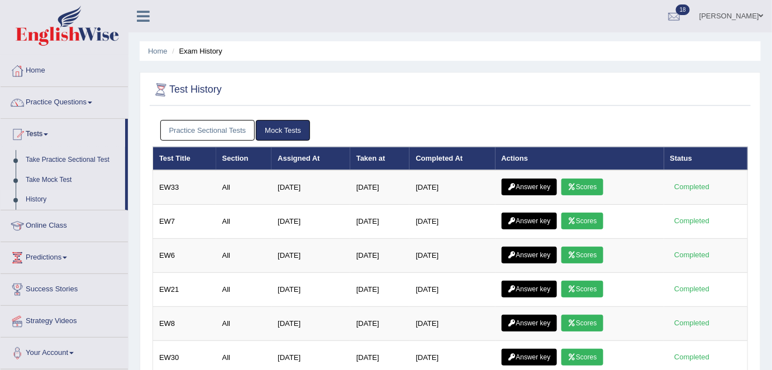
click at [193, 124] on link "Practice Sectional Tests" at bounding box center [207, 130] width 95 height 21
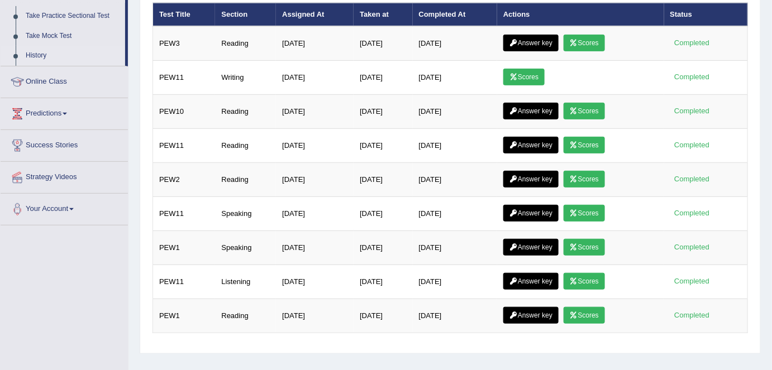
scroll to position [152, 0]
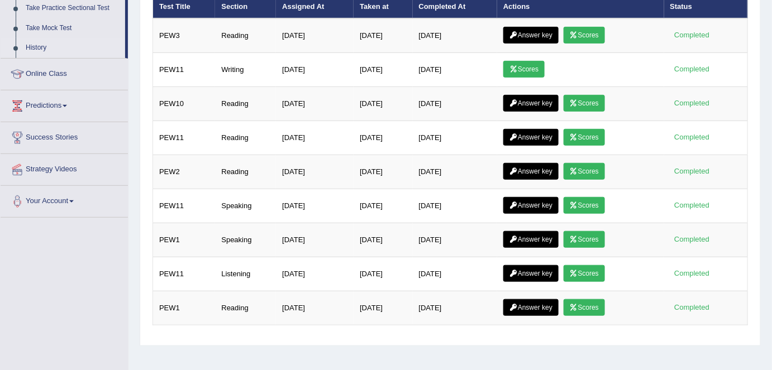
click at [601, 101] on link "Scores" at bounding box center [583, 103] width 41 height 17
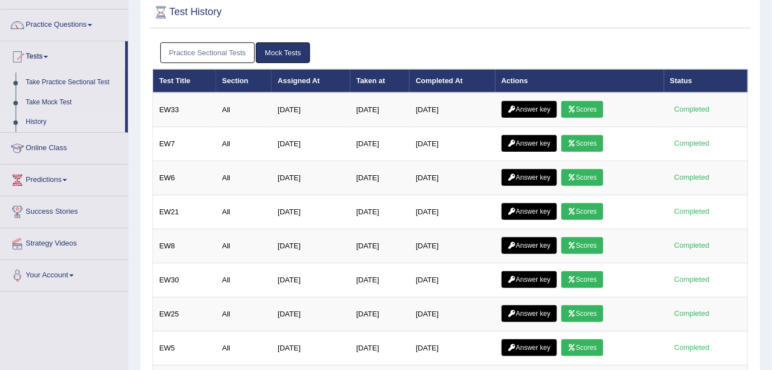
click at [231, 49] on link "Practice Sectional Tests" at bounding box center [207, 52] width 95 height 21
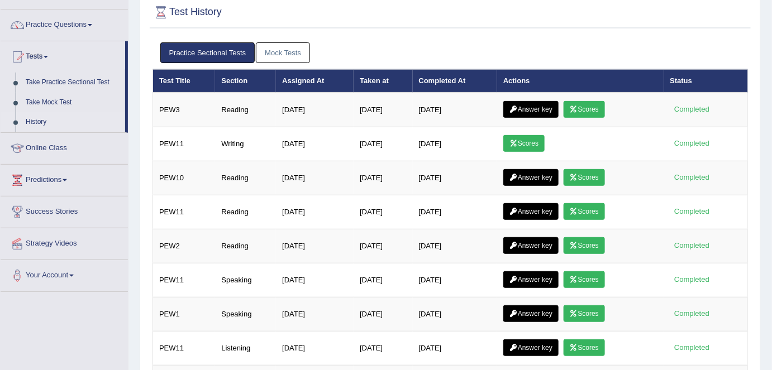
click at [603, 104] on link "Scores" at bounding box center [583, 109] width 41 height 17
